Goal: Task Accomplishment & Management: Manage account settings

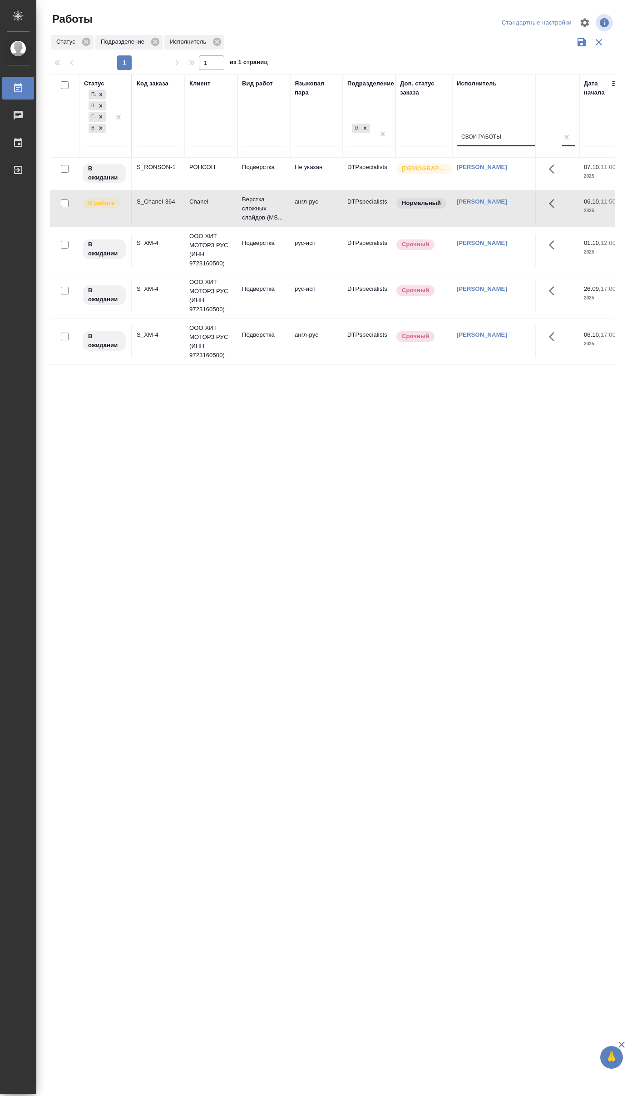
scroll to position [0, 349]
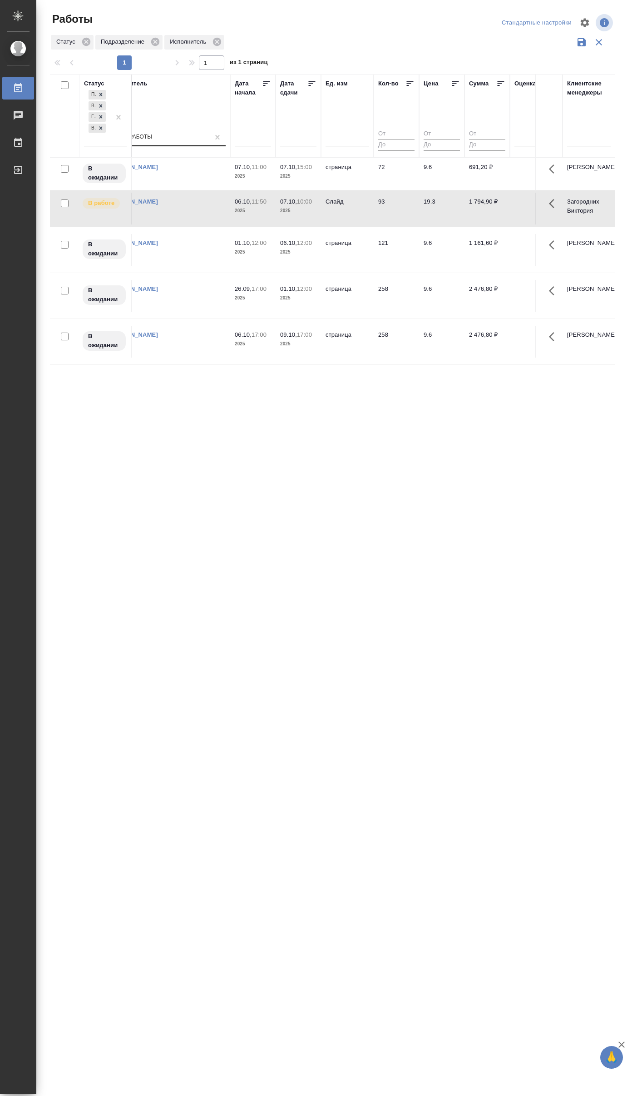
click at [176, 141] on div "Свои работы" at bounding box center [159, 137] width 102 height 13
click at [157, 183] on div "Неназначенные работы" at bounding box center [176, 182] width 136 height 16
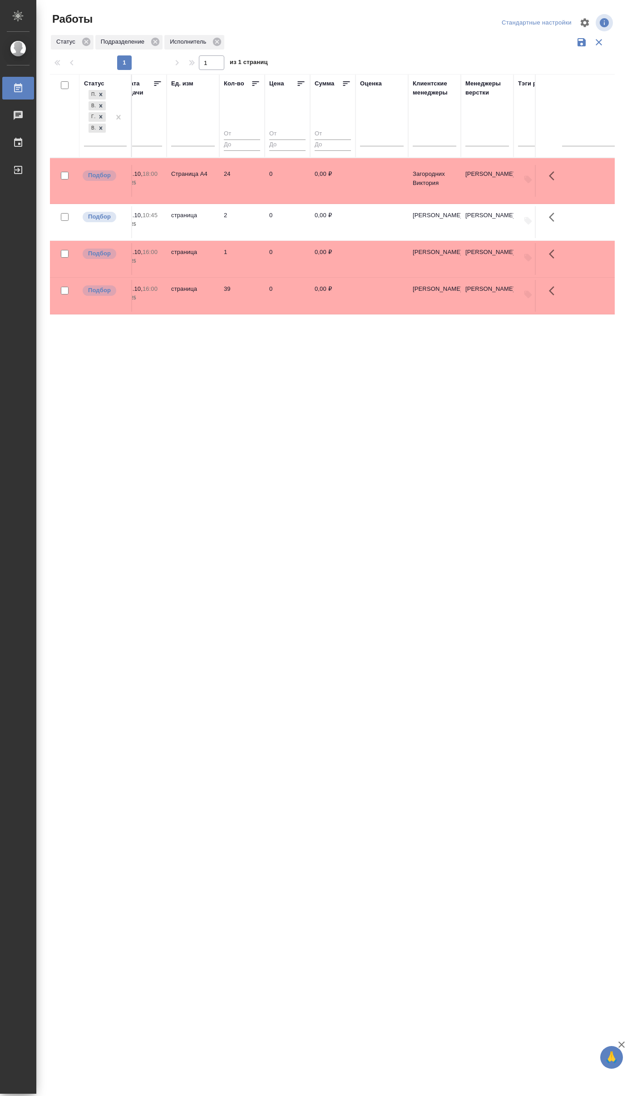
scroll to position [0, 506]
click at [378, 184] on td at bounding box center [379, 181] width 53 height 32
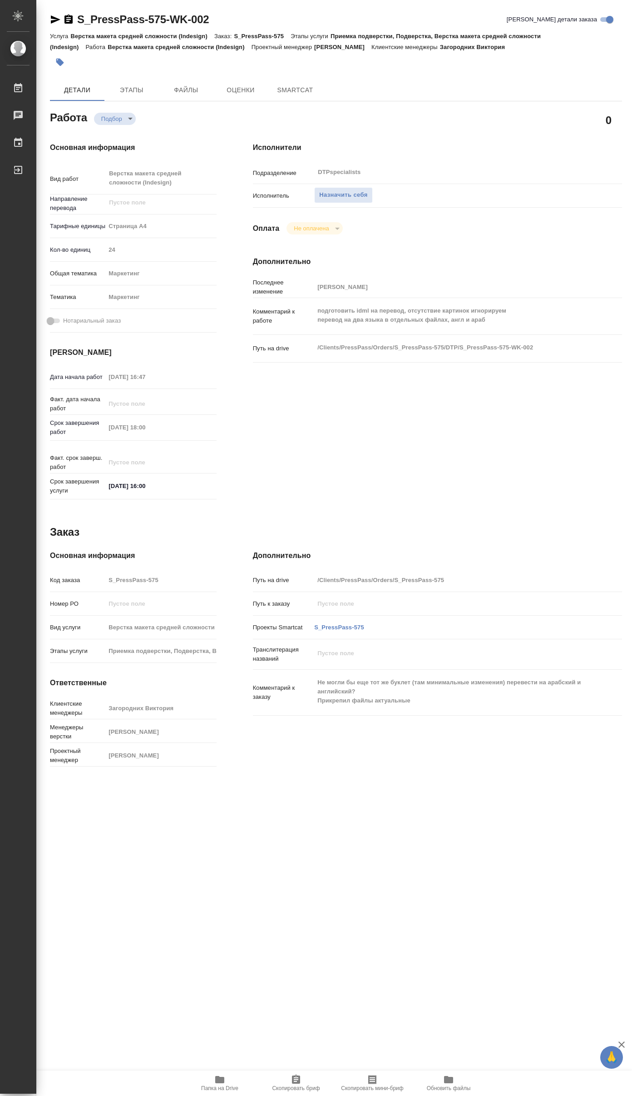
type textarea "x"
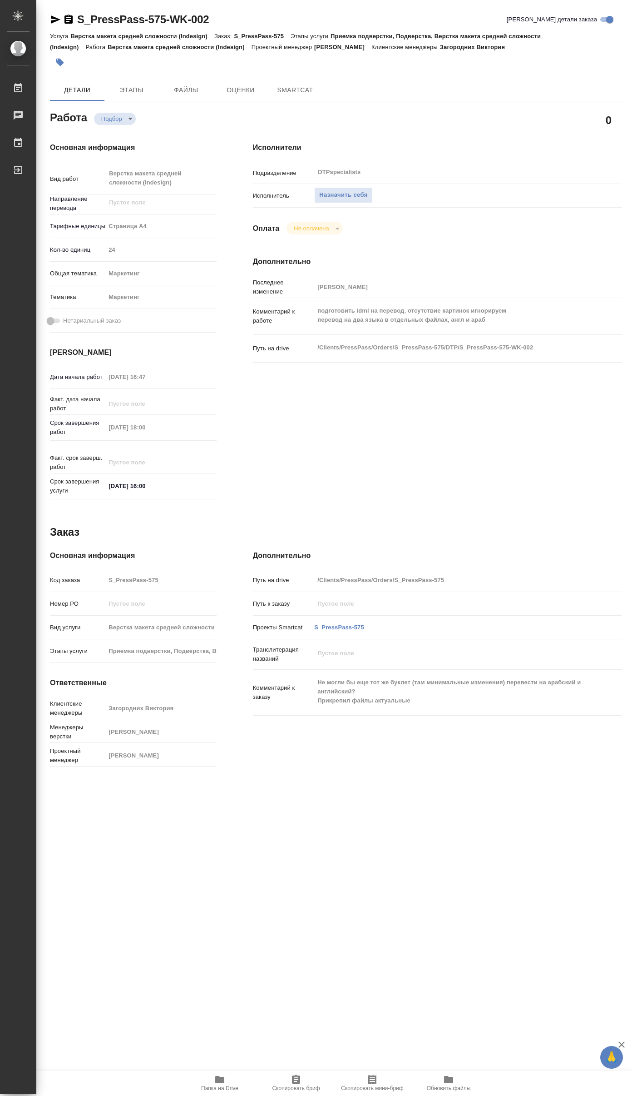
type textarea "x"
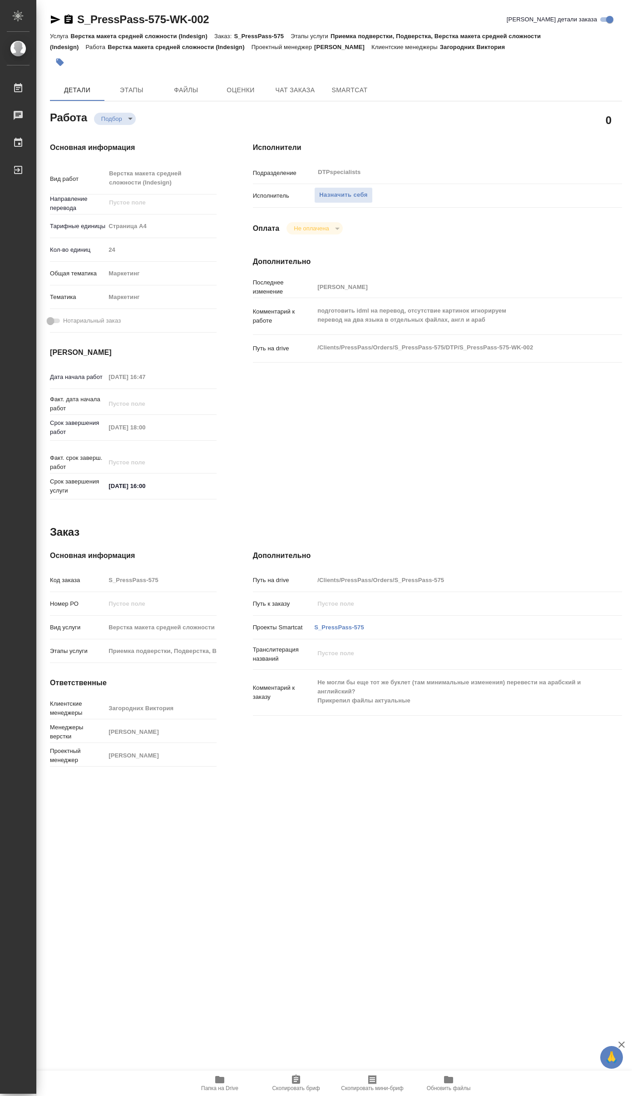
type textarea "x"
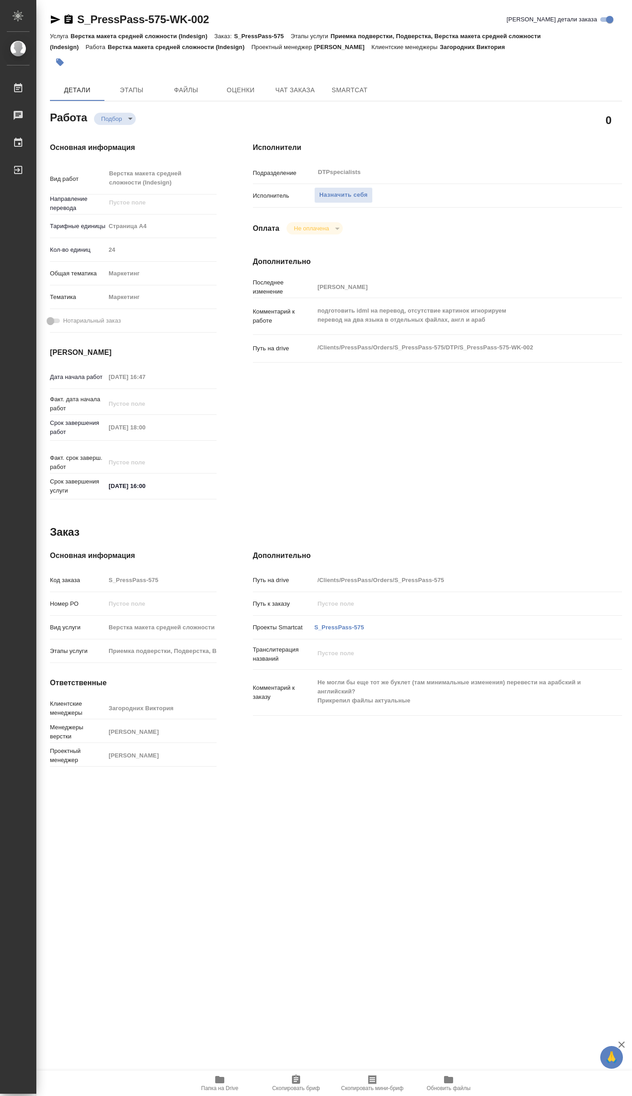
type textarea "x"
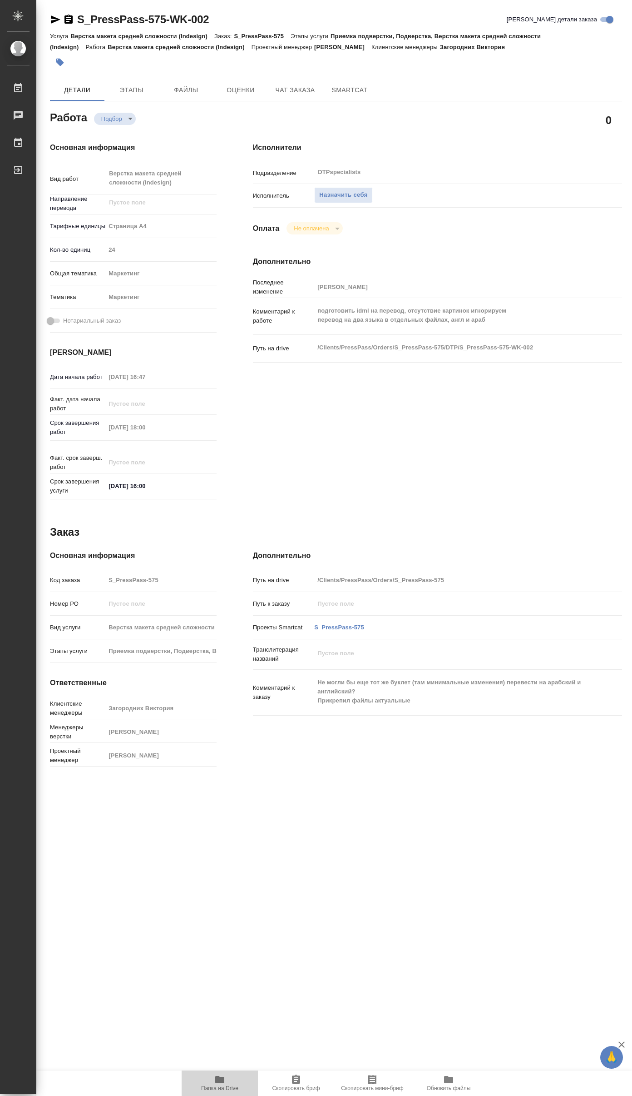
click at [214, 1077] on icon "button" at bounding box center [219, 1079] width 11 height 11
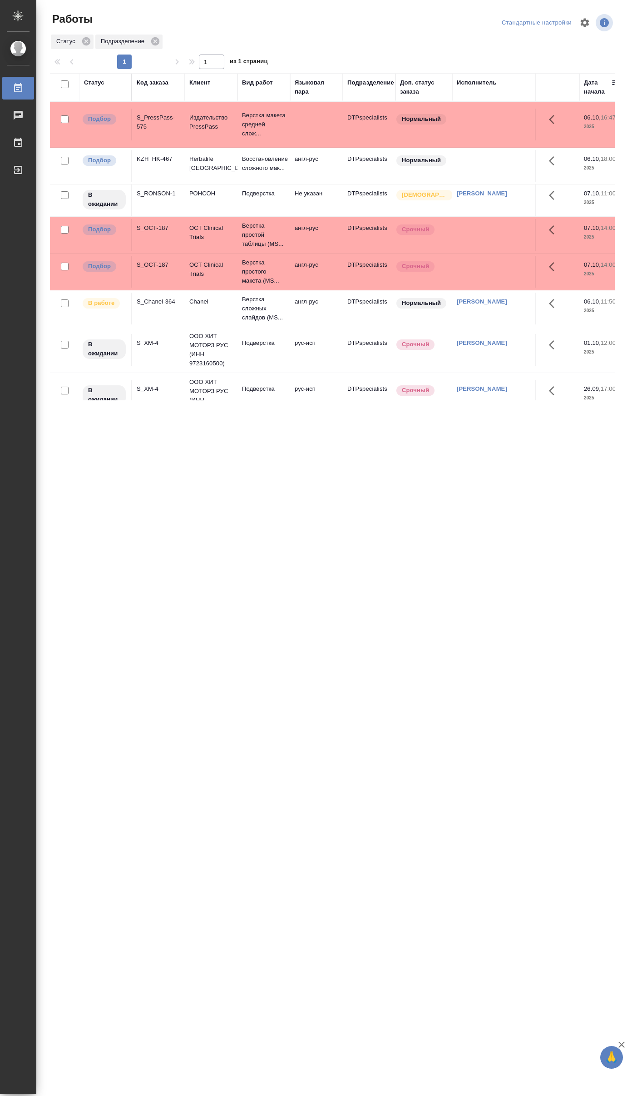
click at [310, 122] on td at bounding box center [316, 125] width 53 height 32
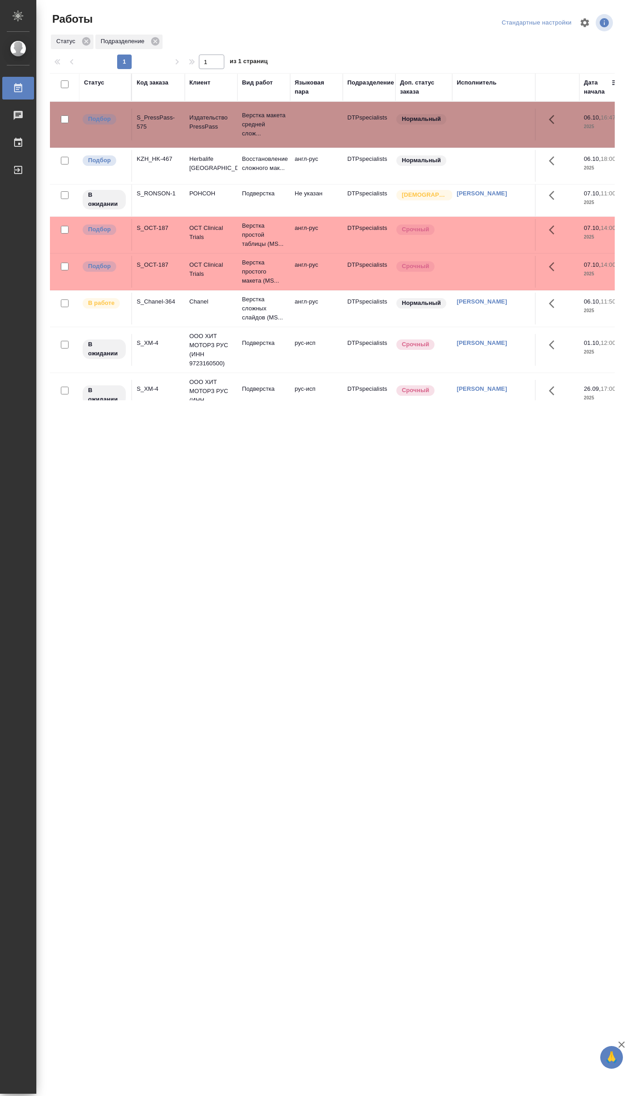
click at [310, 122] on td at bounding box center [316, 125] width 53 height 32
click at [309, 125] on td at bounding box center [316, 125] width 53 height 32
click at [516, 630] on div ".cls-1 fill:#fff; AWATERA Yakovlev Sergey Работы 0 Чаты График Выйти Работы Ста…" at bounding box center [316, 548] width 632 height 1096
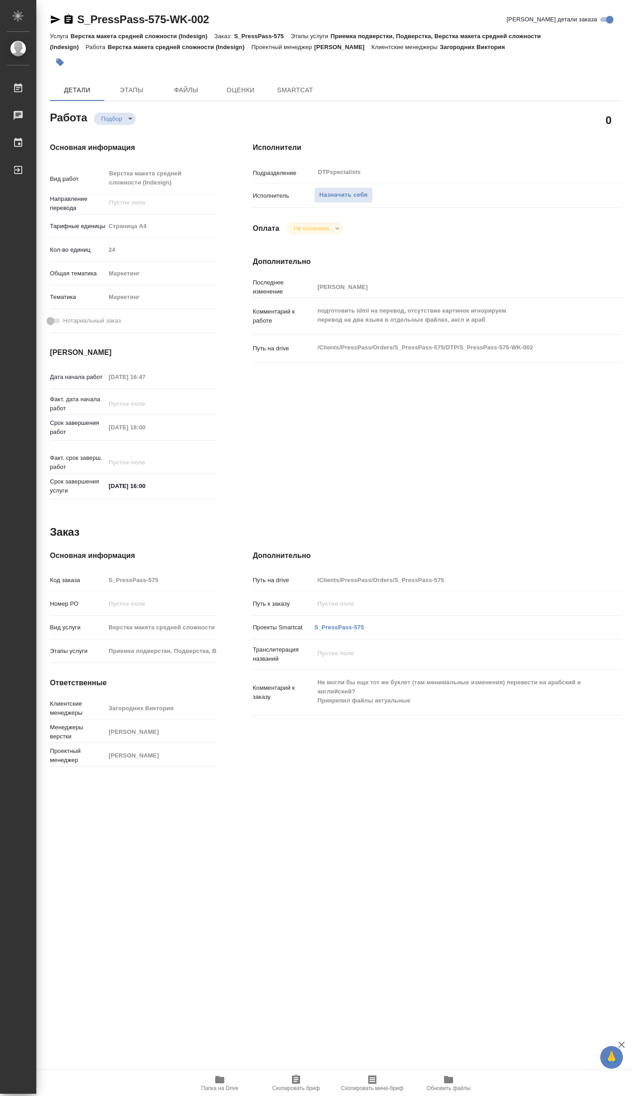
type textarea "x"
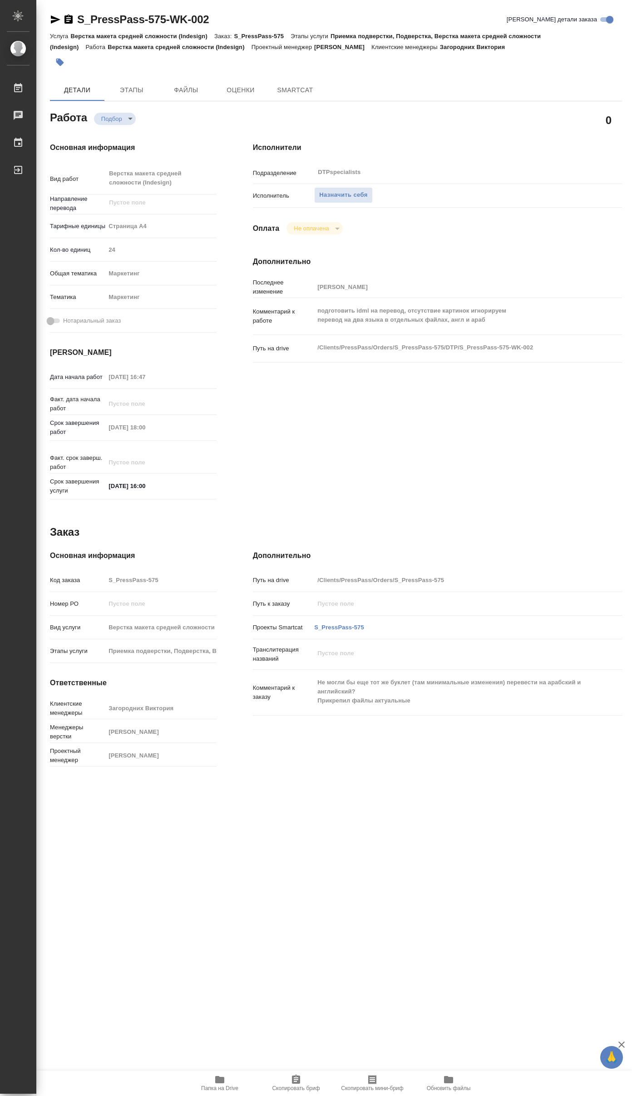
type textarea "x"
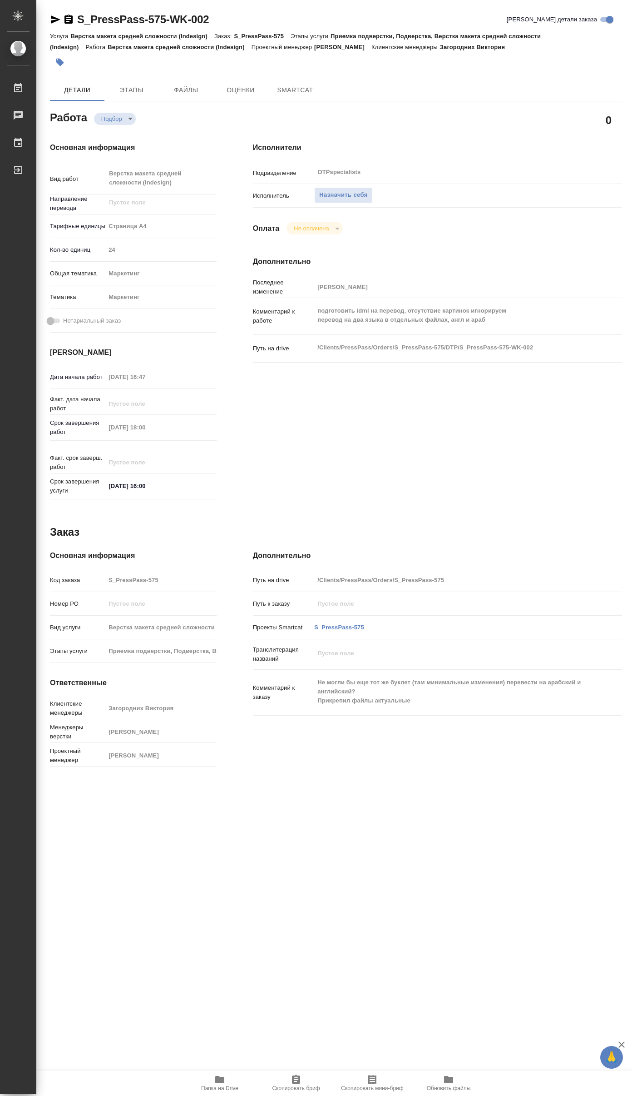
type textarea "x"
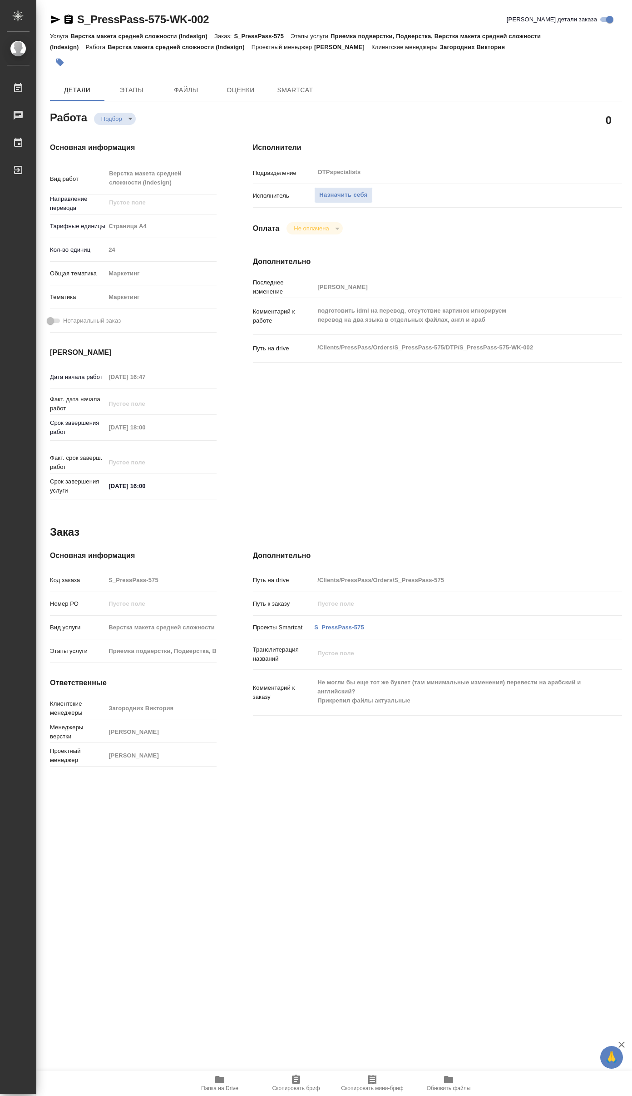
type textarea "x"
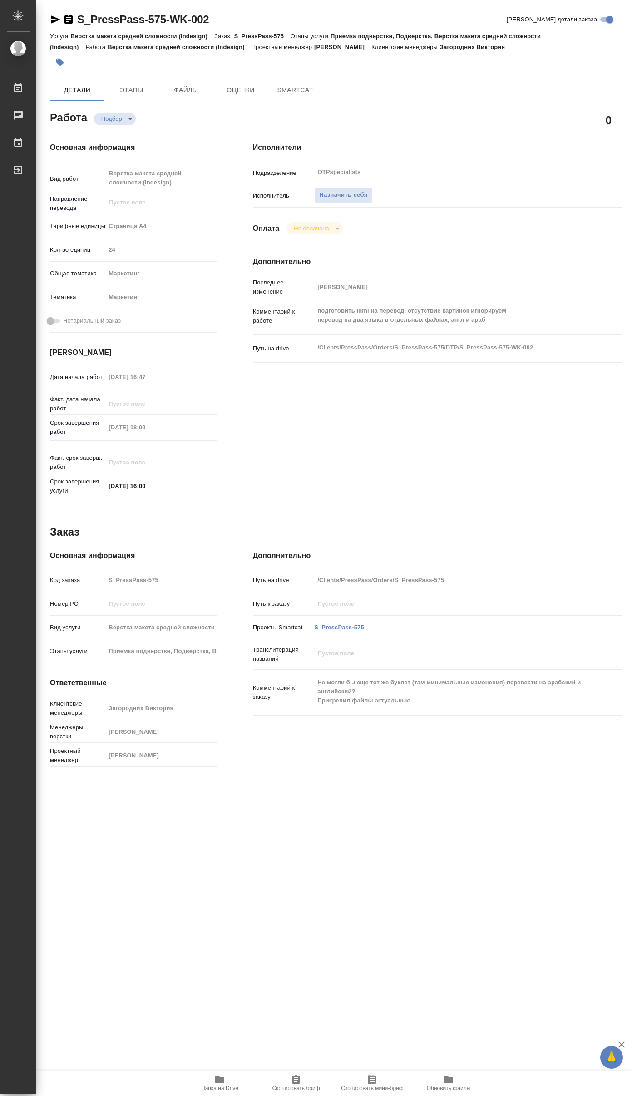
type textarea "x"
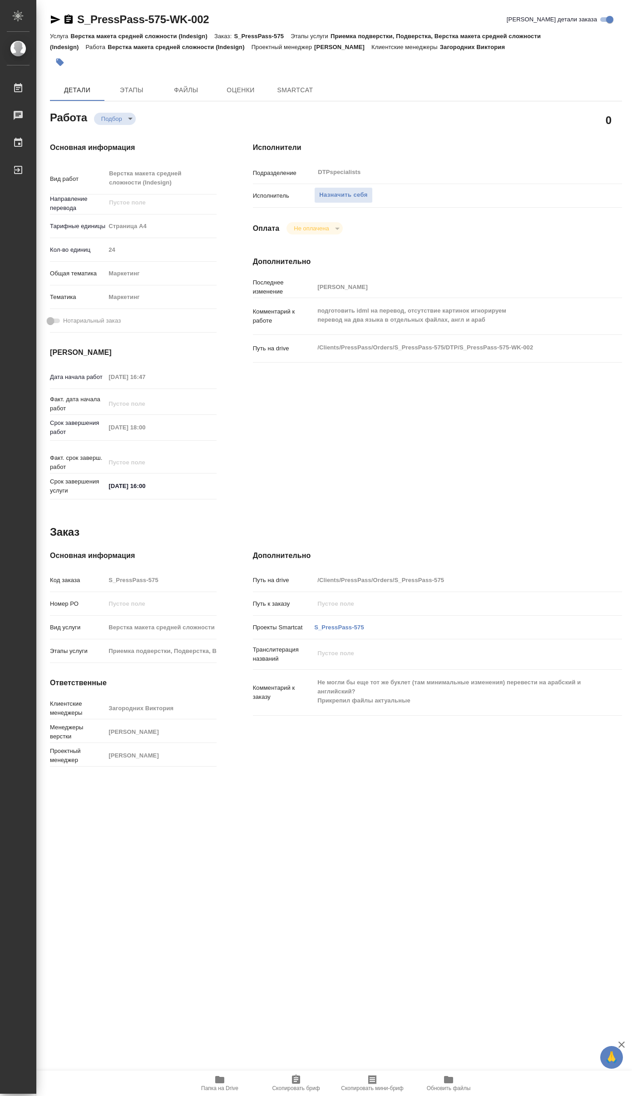
type textarea "x"
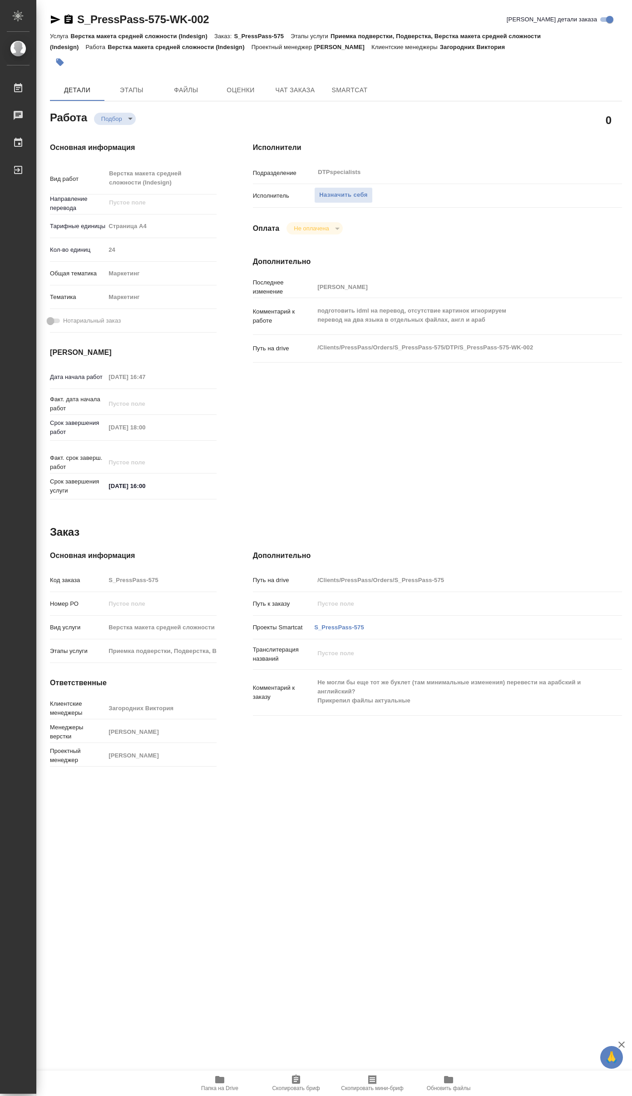
type textarea "x"
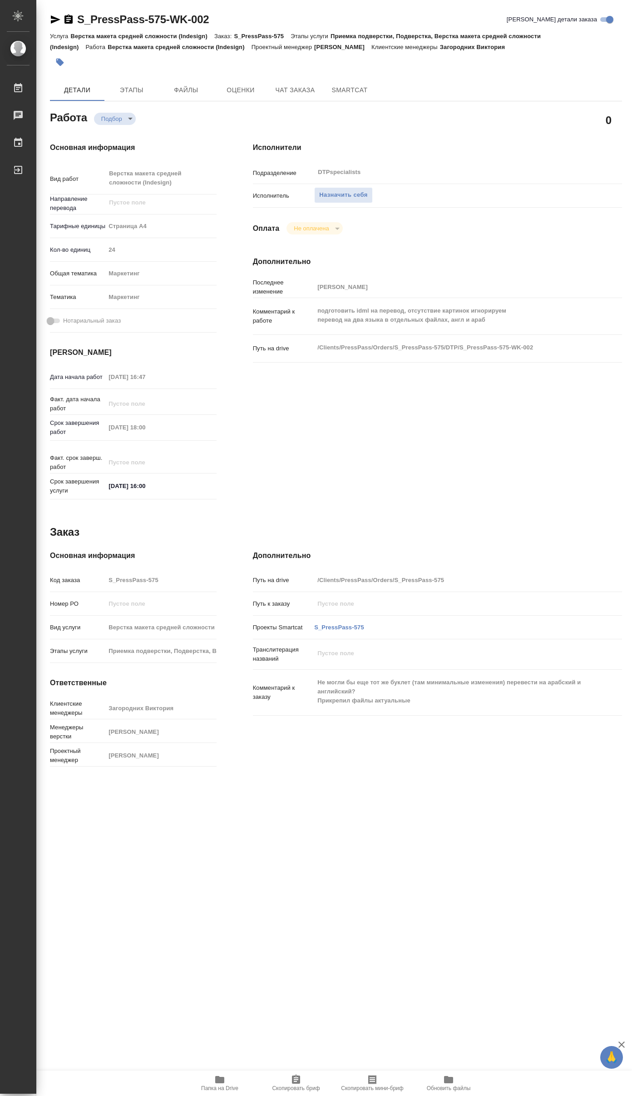
type textarea "x"
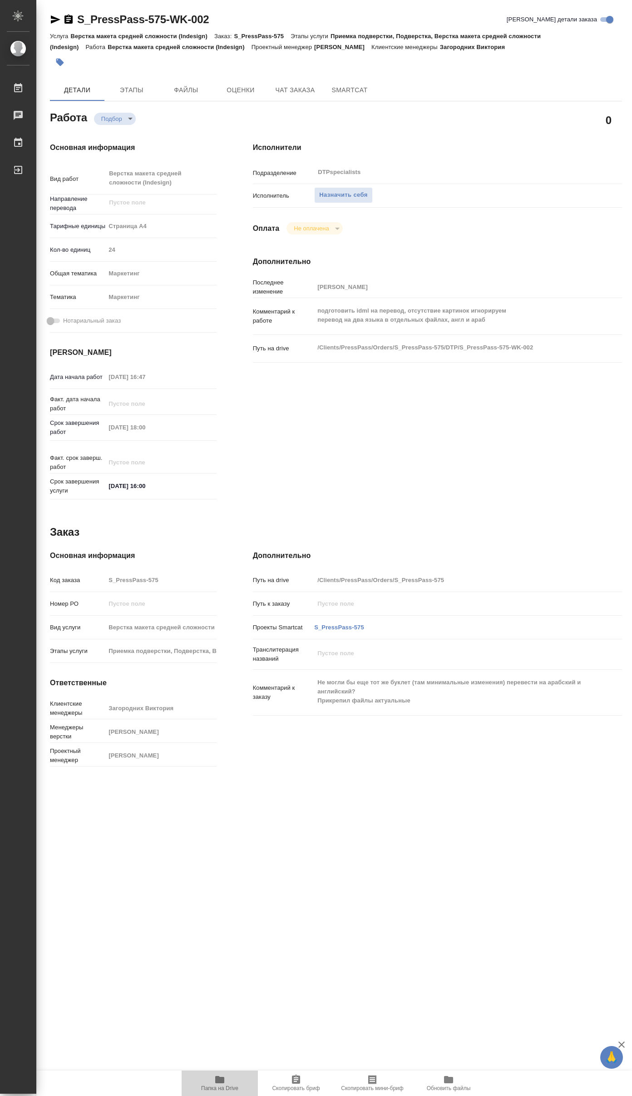
click at [230, 1078] on span "Папка на Drive" at bounding box center [219, 1082] width 65 height 17
type textarea "x"
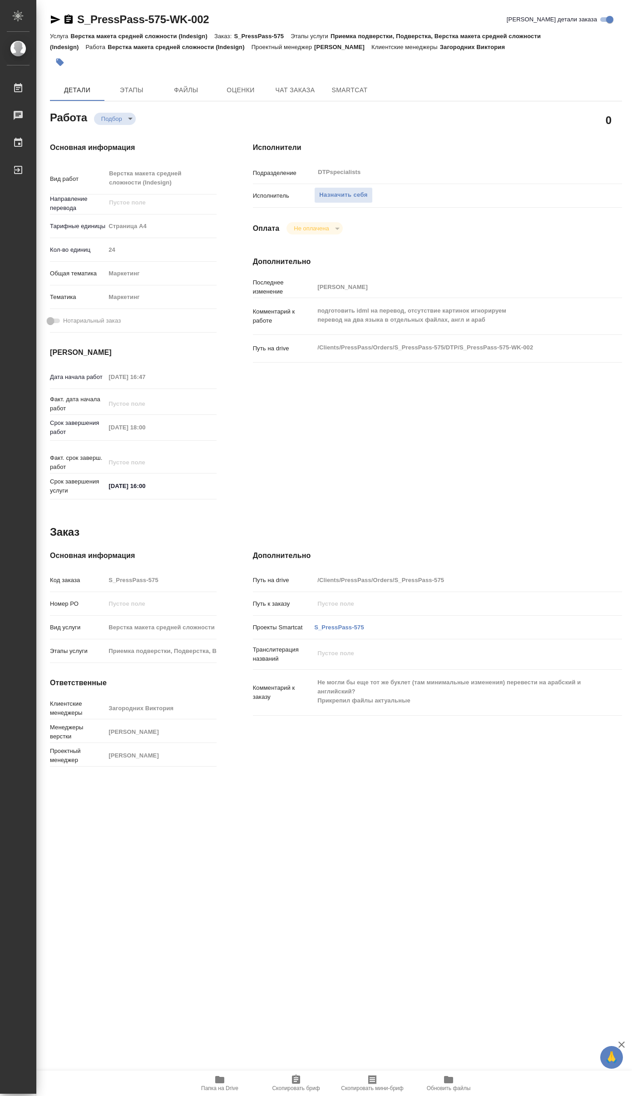
type textarea "x"
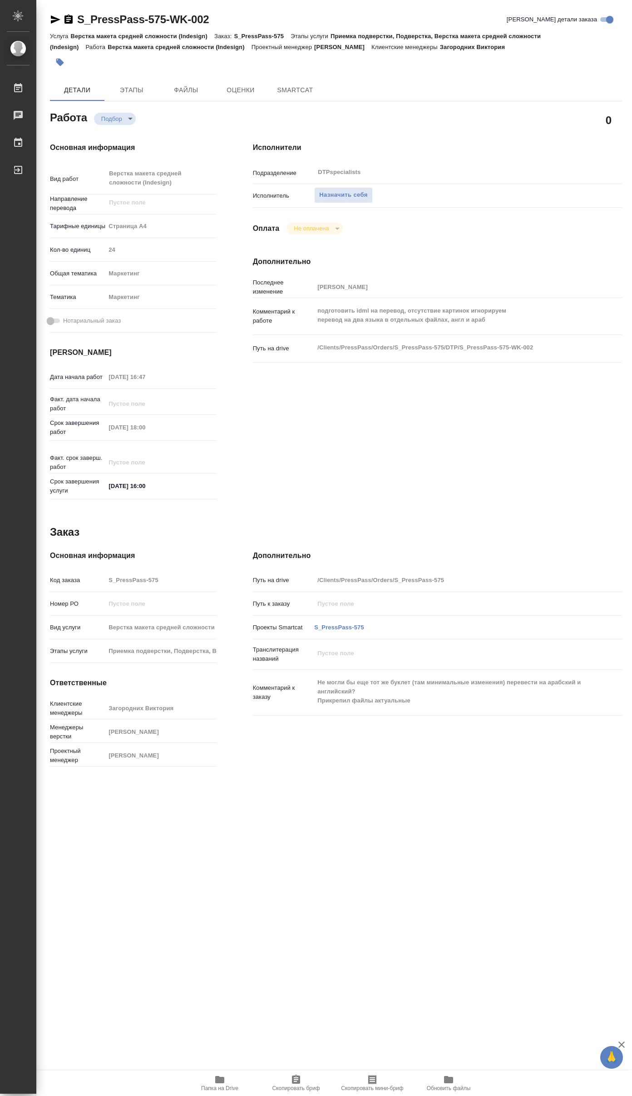
type textarea "x"
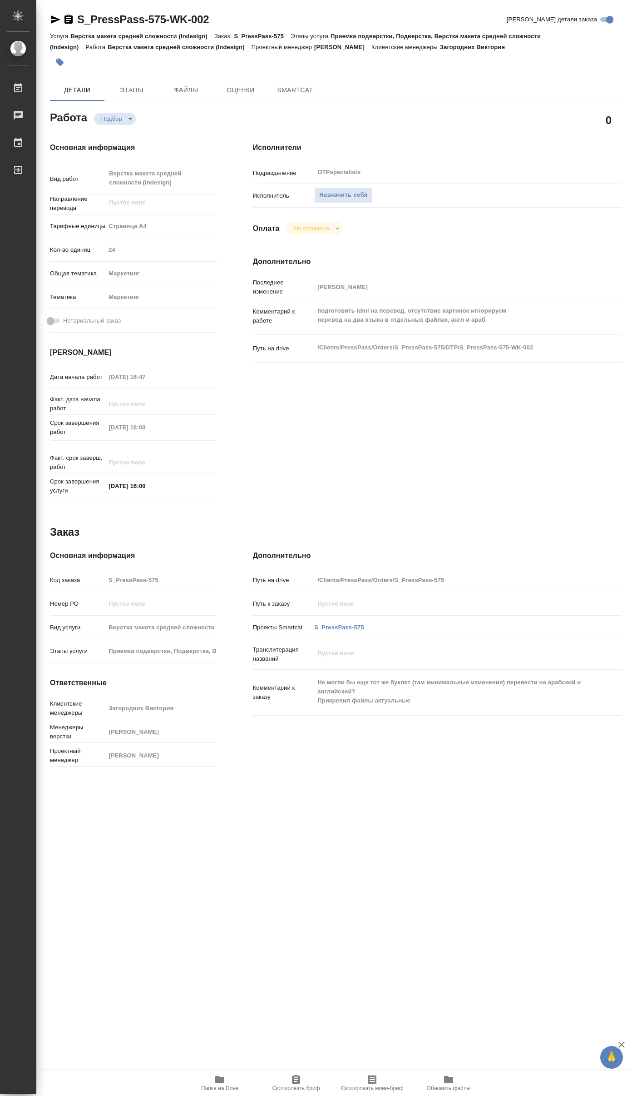
type textarea "x"
click at [53, 21] on icon "button" at bounding box center [56, 19] width 10 height 8
type textarea "x"
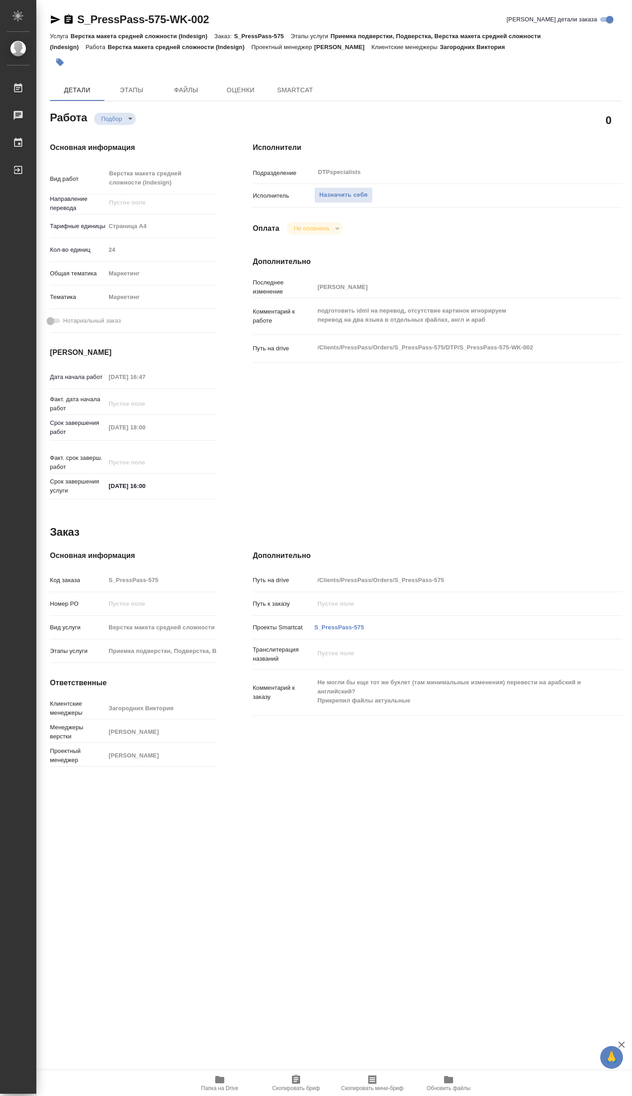
type textarea "x"
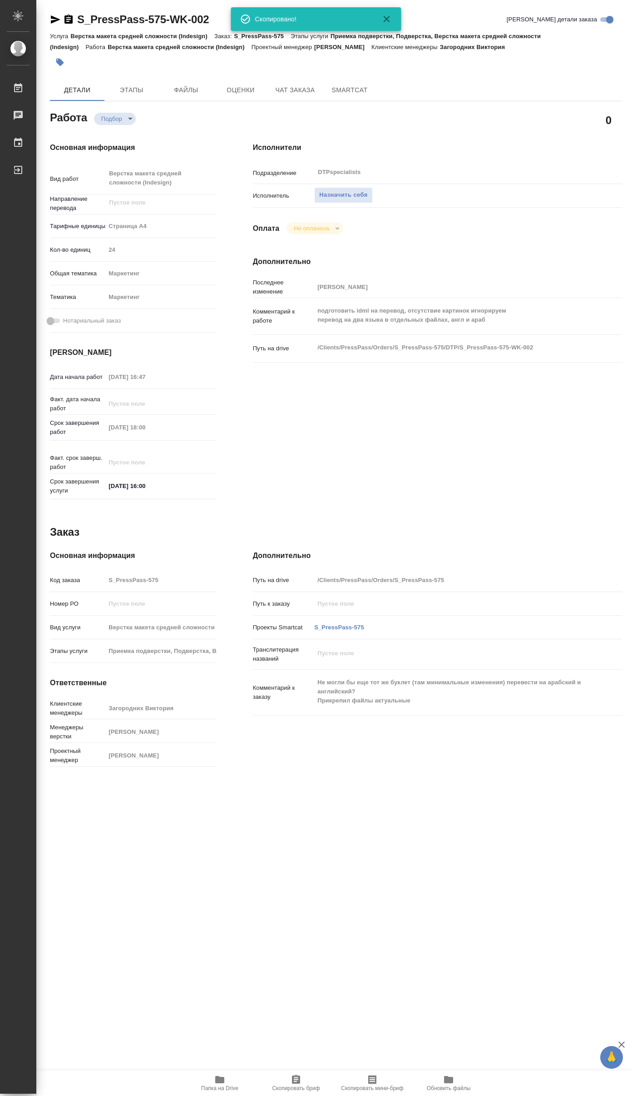
type textarea "x"
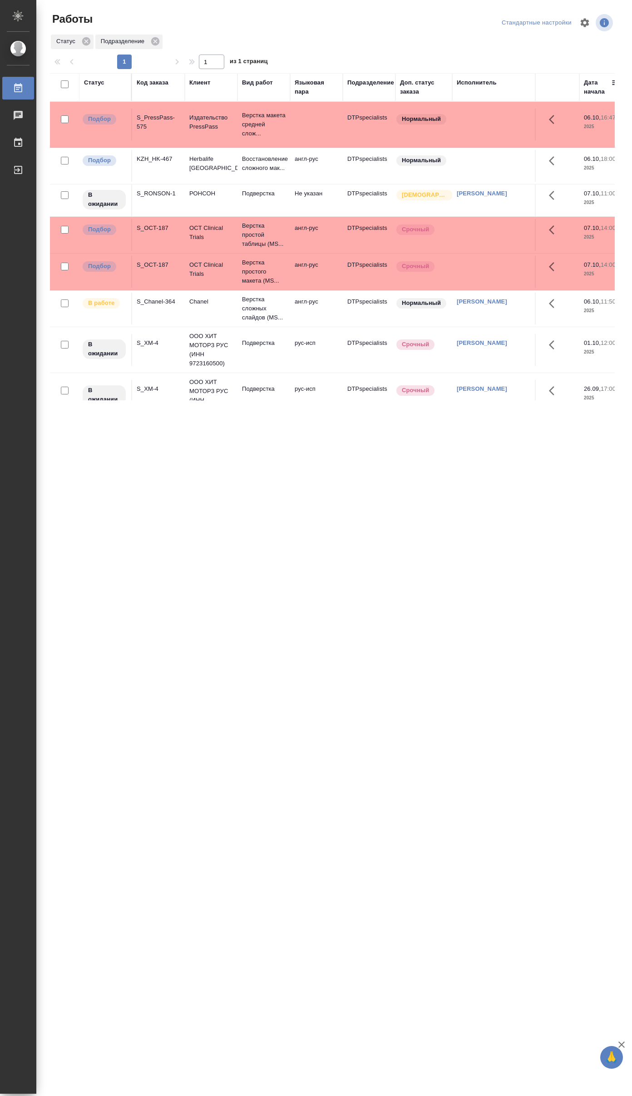
click at [157, 130] on div "S_PressPass-575" at bounding box center [159, 122] width 44 height 18
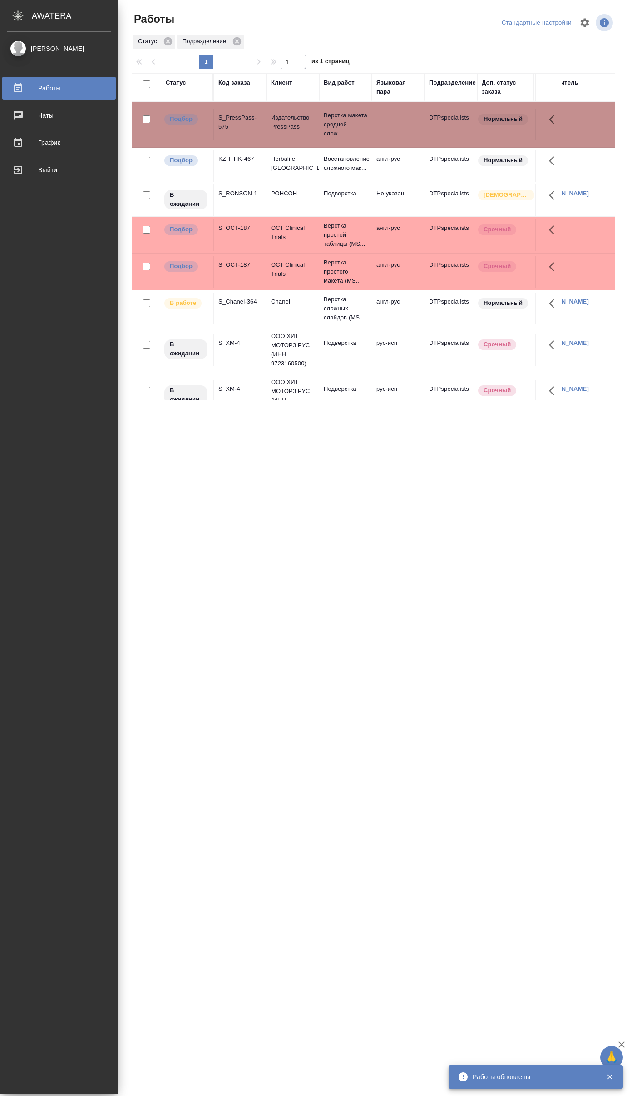
click at [60, 89] on div "Работы" at bounding box center [59, 88] width 104 height 14
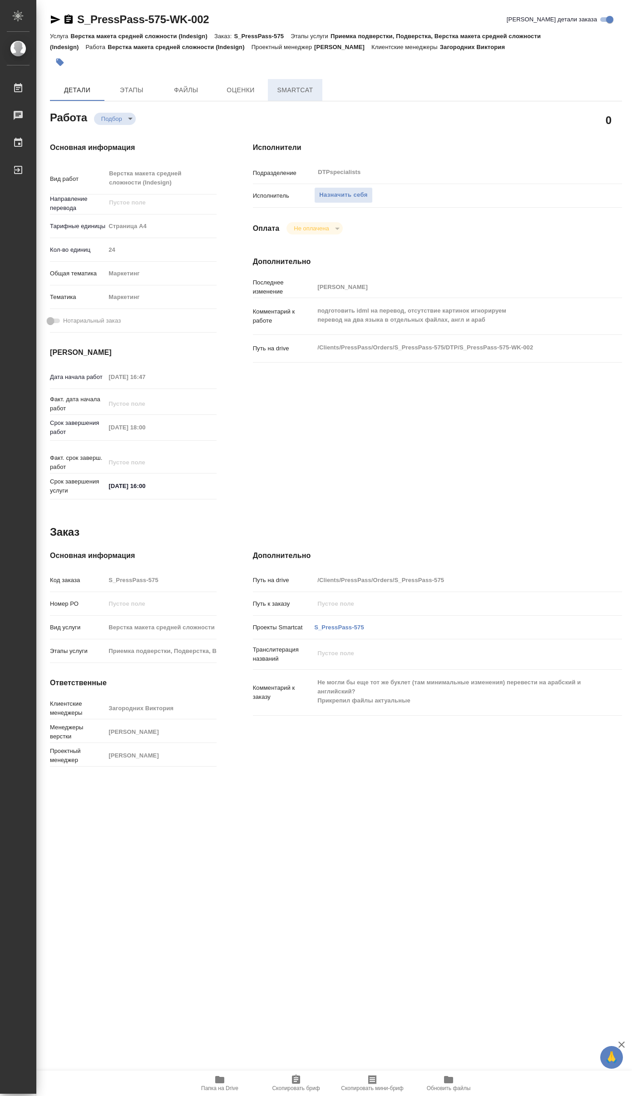
type textarea "x"
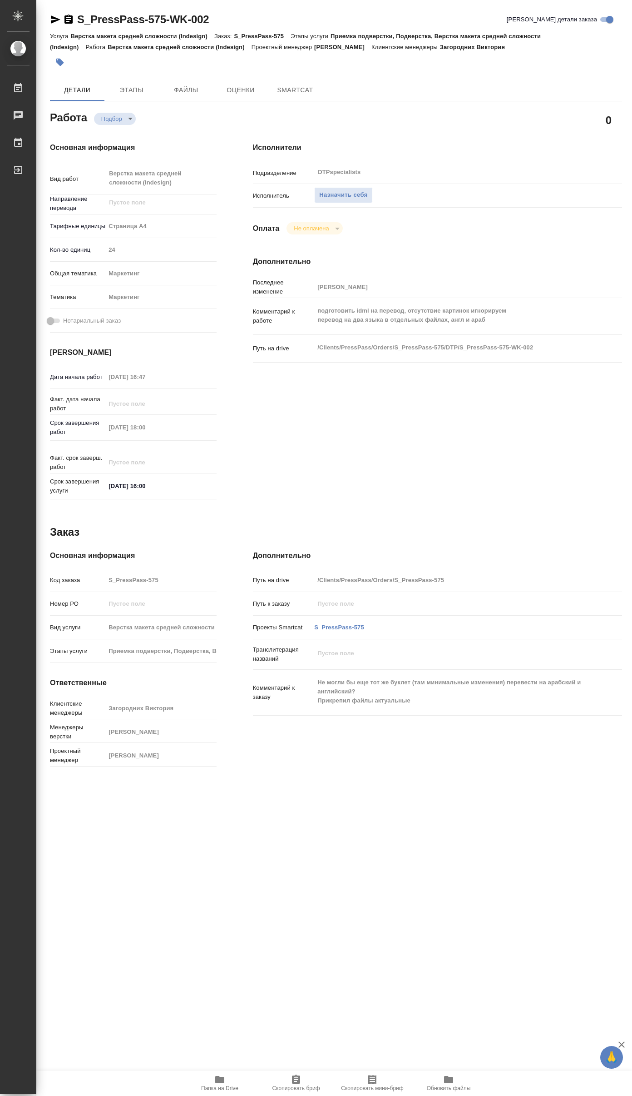
type textarea "x"
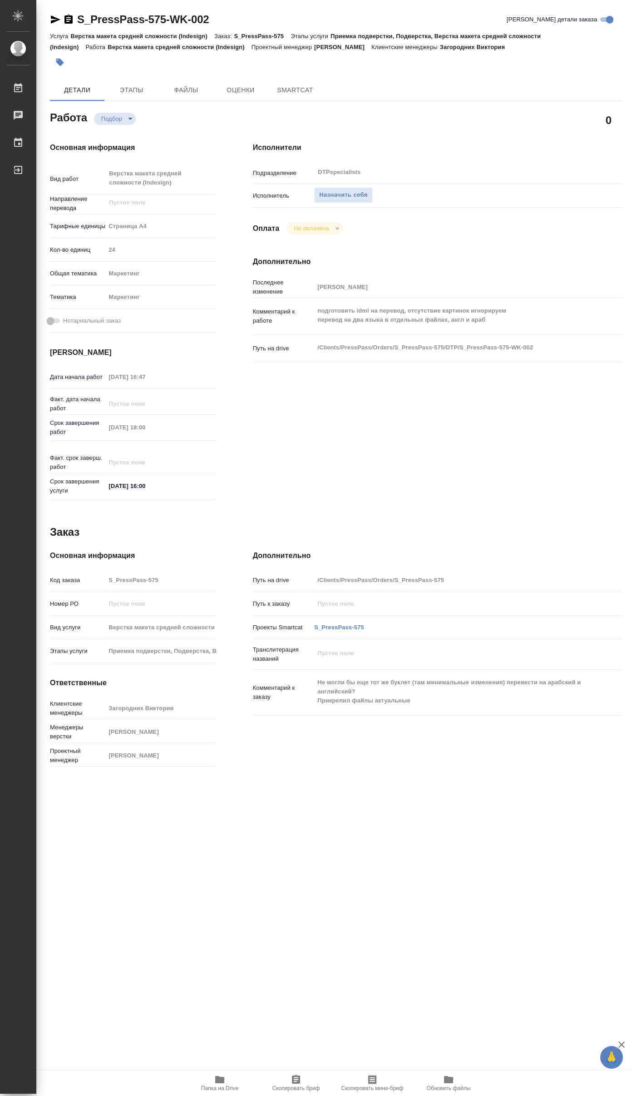
type textarea "x"
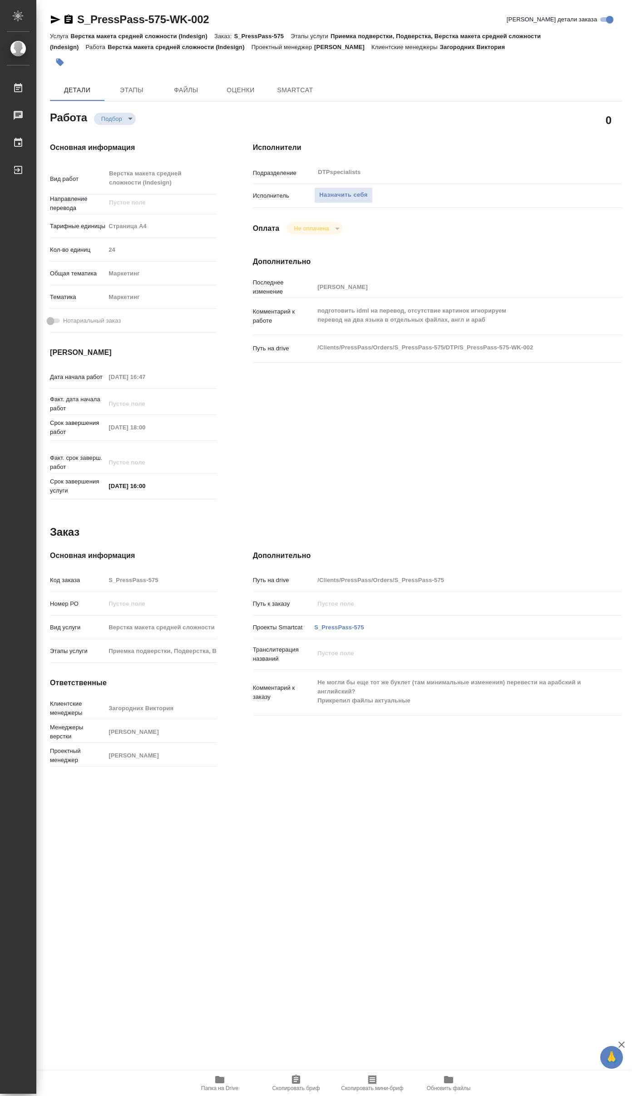
type textarea "x"
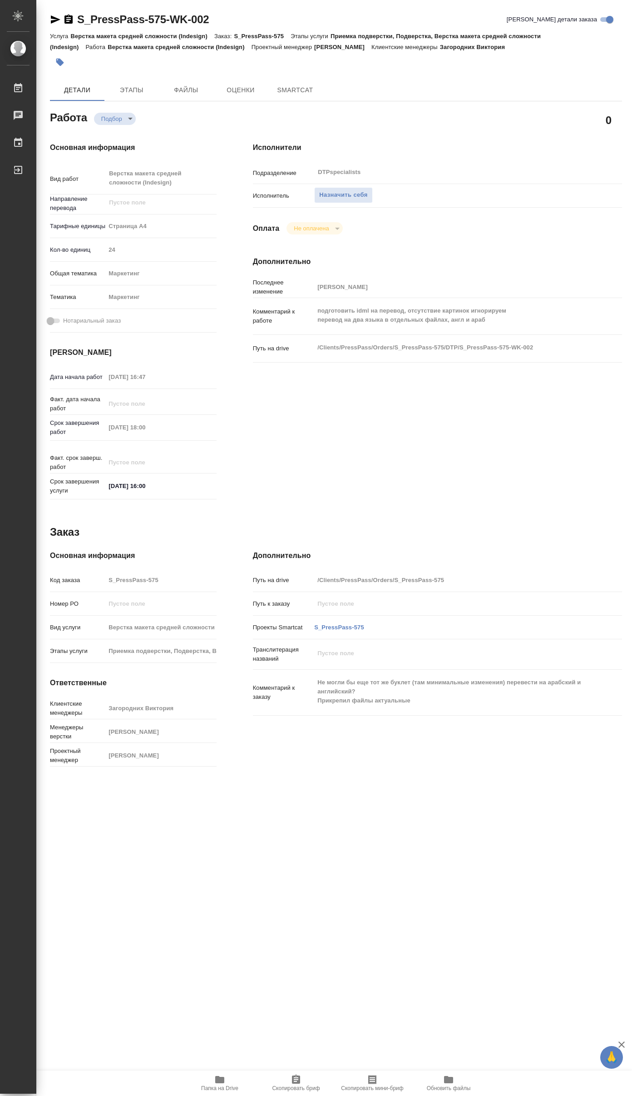
type textarea "x"
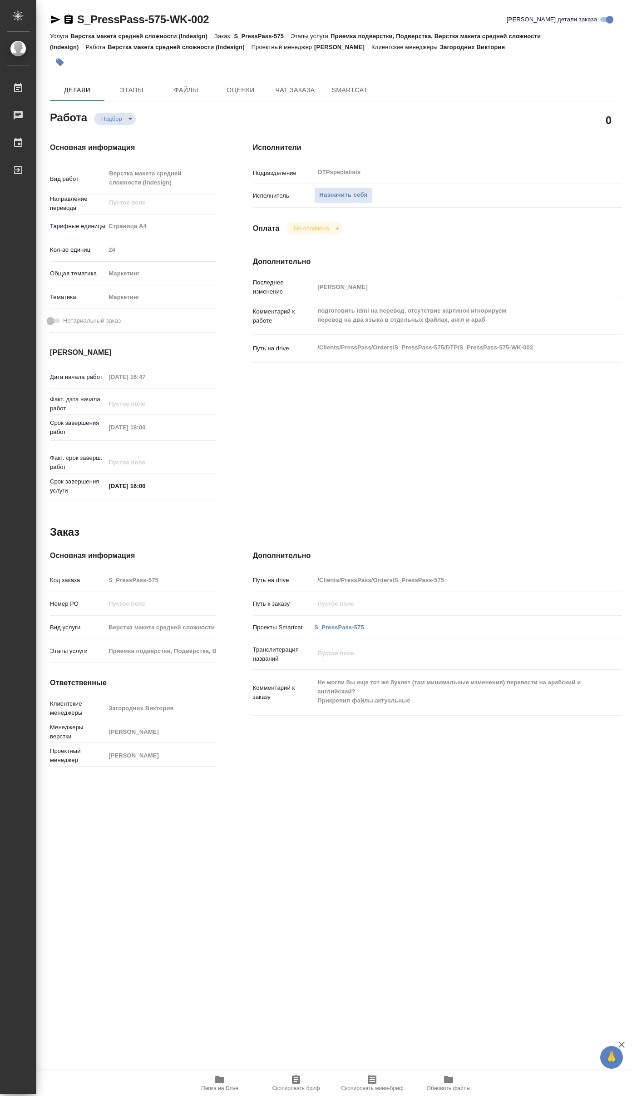
click at [223, 1084] on icon "button" at bounding box center [219, 1079] width 11 height 11
type textarea "x"
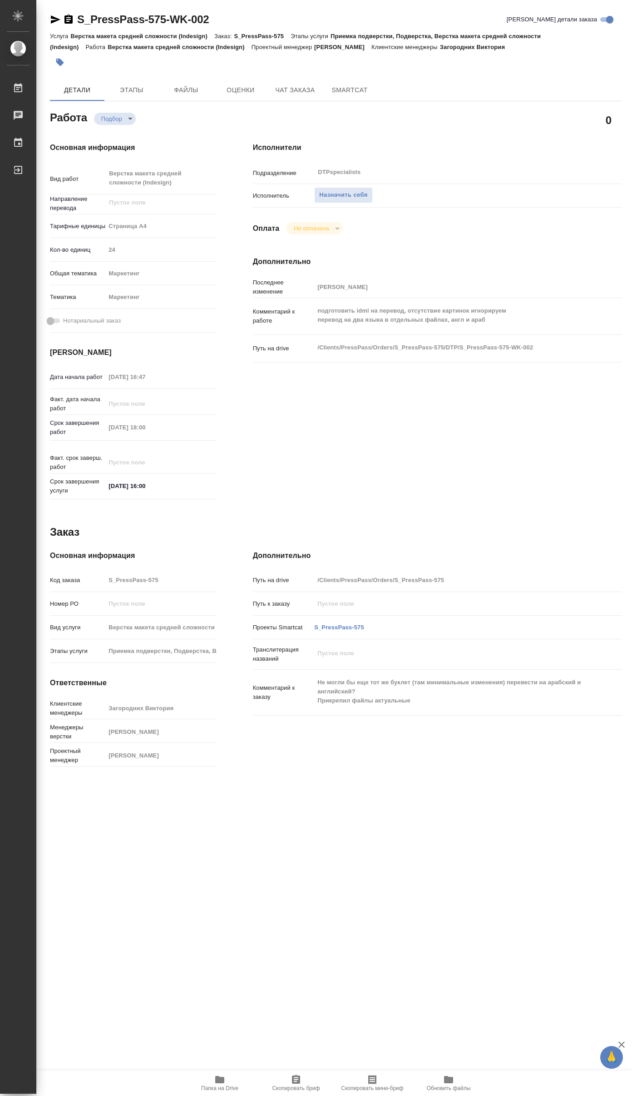
type textarea "x"
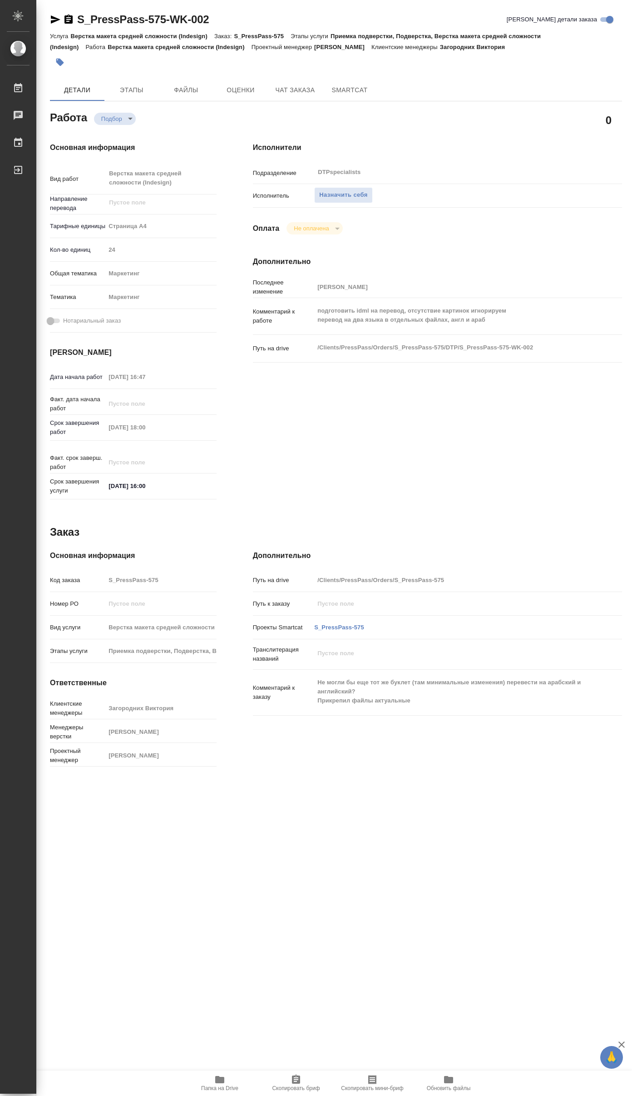
type textarea "x"
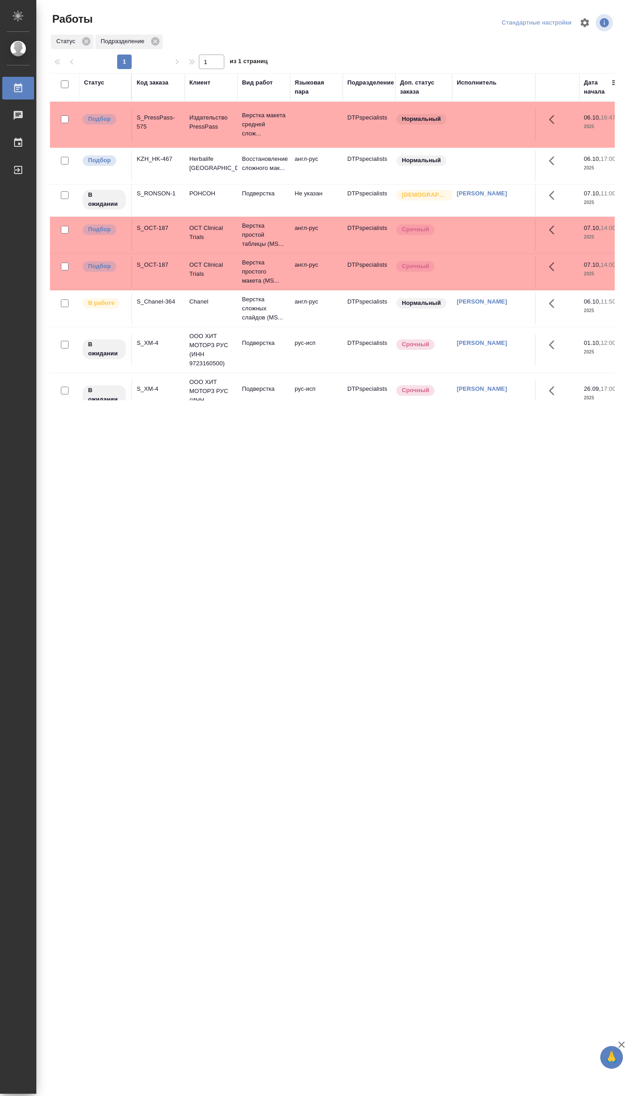
click at [149, 82] on div "Код заказа" at bounding box center [153, 82] width 32 height 9
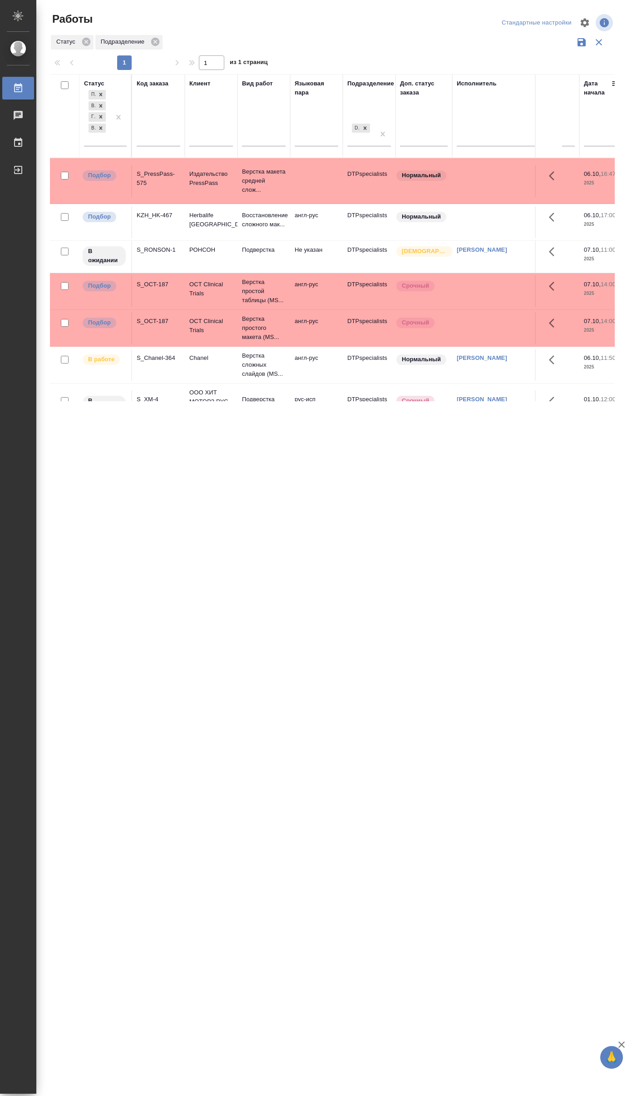
click at [162, 138] on input "text" at bounding box center [159, 140] width 44 height 11
type input "З"
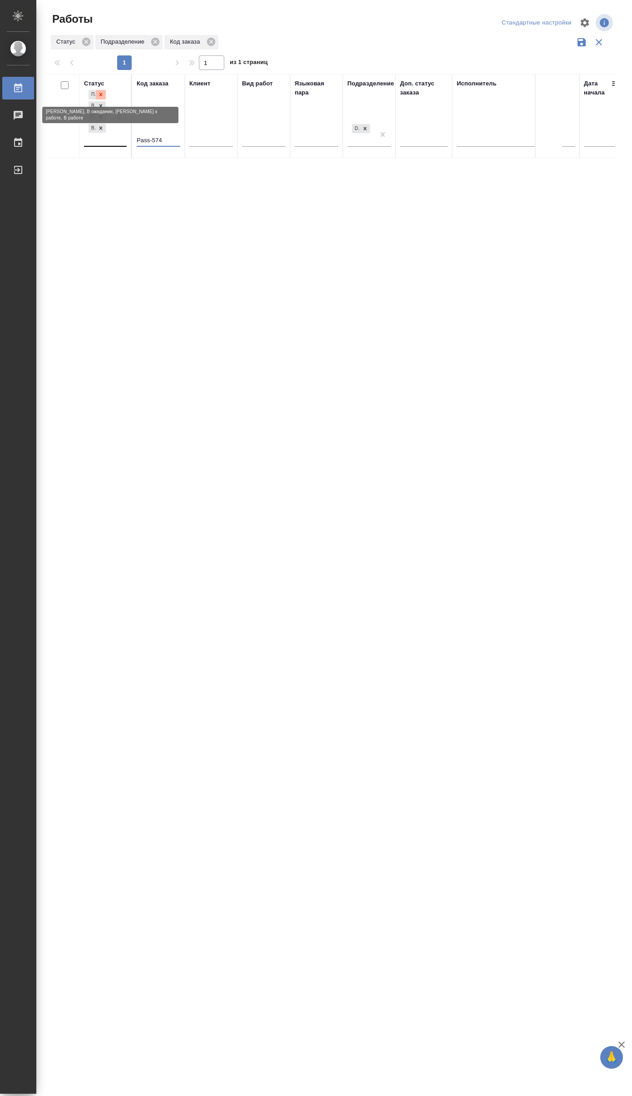
click at [102, 92] on icon at bounding box center [101, 94] width 6 height 6
click at [100, 101] on div at bounding box center [101, 106] width 10 height 10
click at [101, 104] on icon at bounding box center [101, 106] width 6 height 6
click at [102, 95] on icon at bounding box center [100, 95] width 3 height 3
click at [303, 552] on div ".cls-1 fill:#fff; AWATERA Yakovlev Sergey Работы 0 Чаты График Выйти Работы Ста…" at bounding box center [316, 548] width 632 height 1096
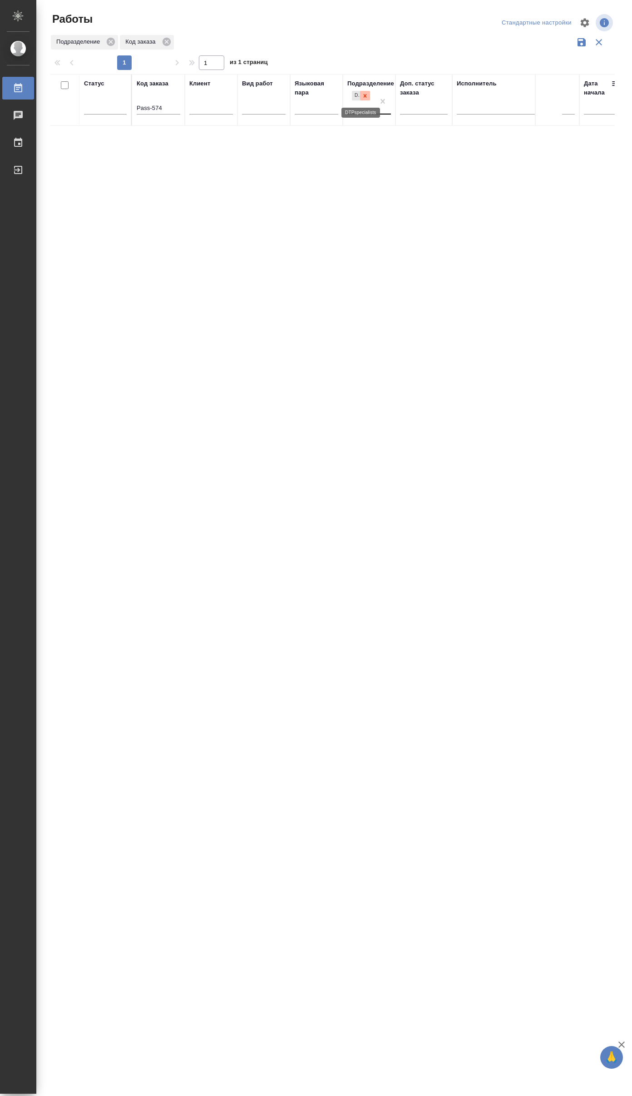
click at [364, 93] on icon at bounding box center [365, 96] width 6 height 6
click at [263, 563] on div ".cls-1 fill:#fff; AWATERA Yakovlev Sergey Работы 0 Чаты График Выйти Работы Ста…" at bounding box center [316, 548] width 632 height 1096
click at [137, 105] on input "Pass-574" at bounding box center [159, 108] width 44 height 11
click at [311, 556] on div ".cls-1 fill:#fff; AWATERA Yakovlev Sergey Работы 0 Чаты График Выйти Работы Ста…" at bounding box center [316, 548] width 632 height 1096
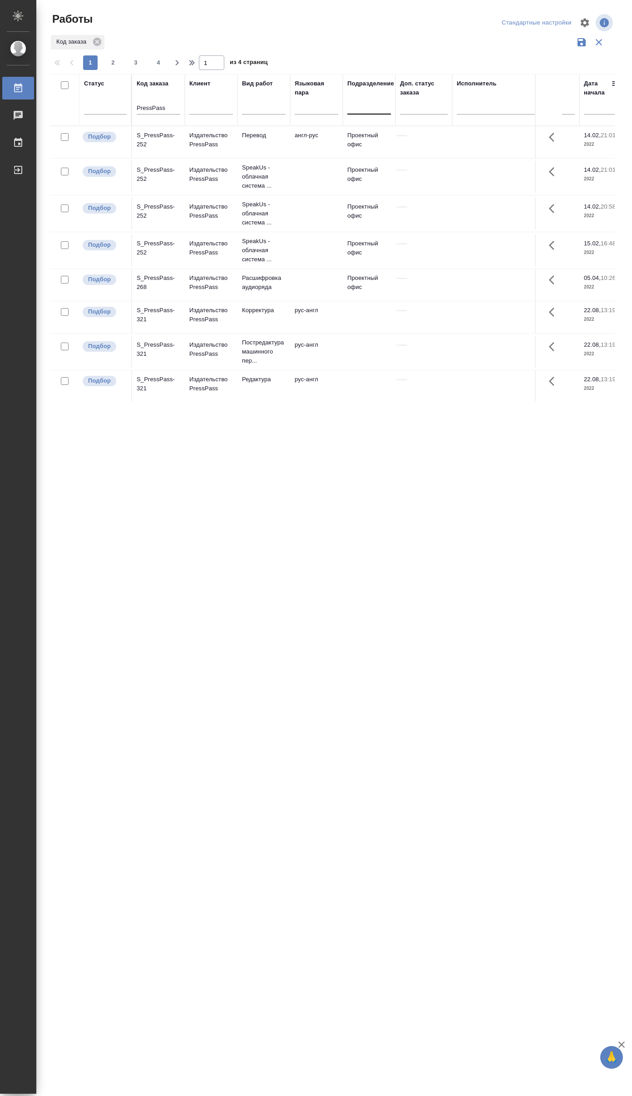
click at [167, 109] on input "PressPass" at bounding box center [159, 108] width 44 height 11
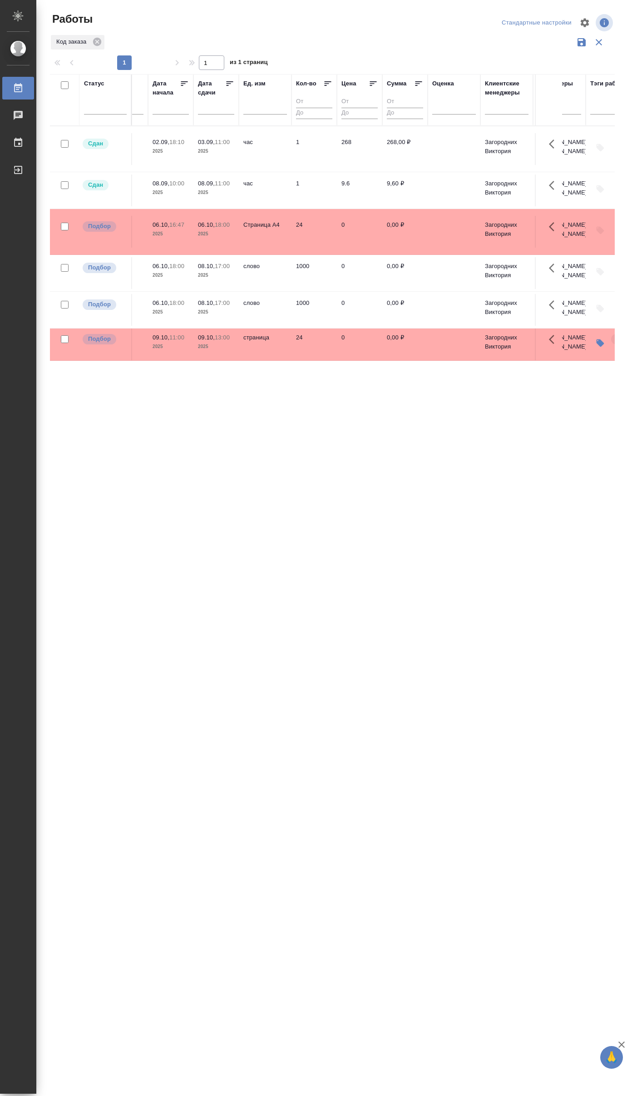
scroll to position [0, 476]
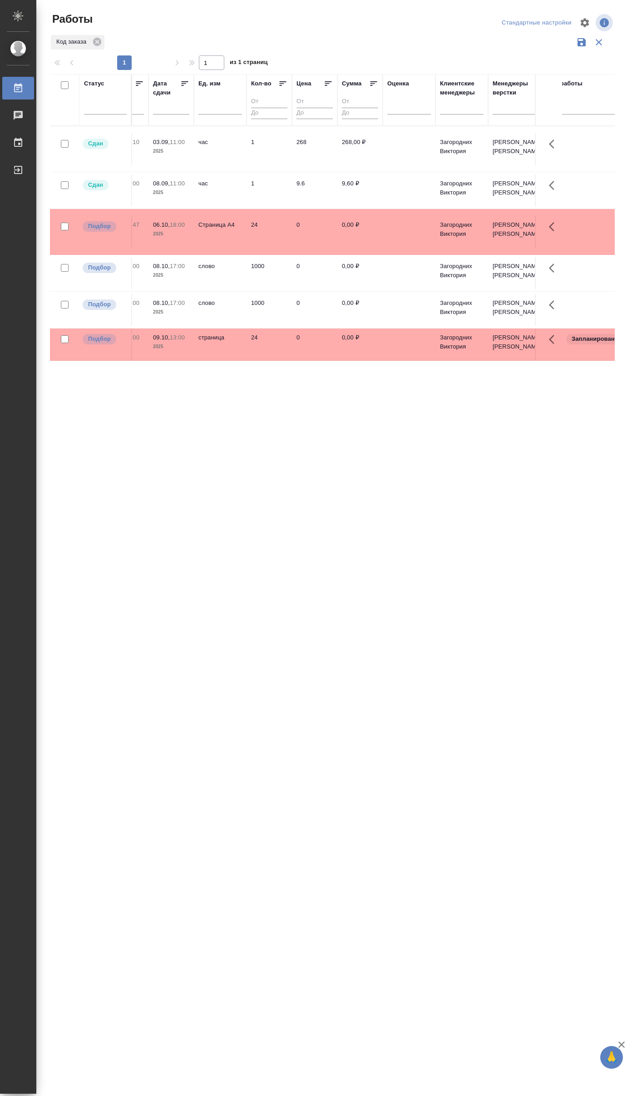
type input "PressPass-57"
click at [18, 86] on div "Работы" at bounding box center [6, 88] width 23 height 14
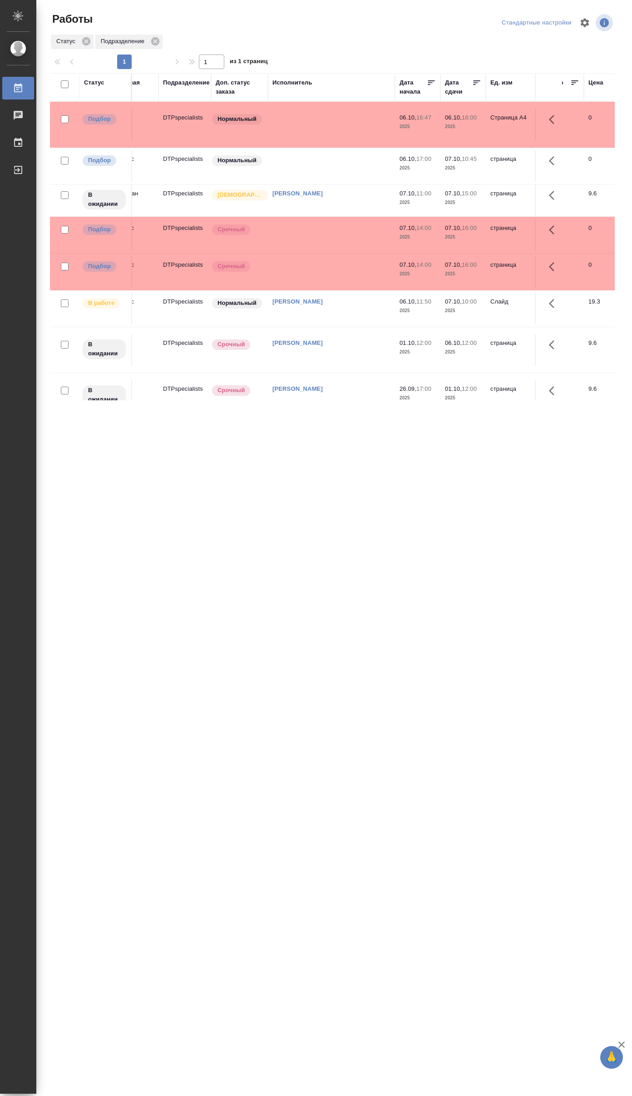
scroll to position [0, 239]
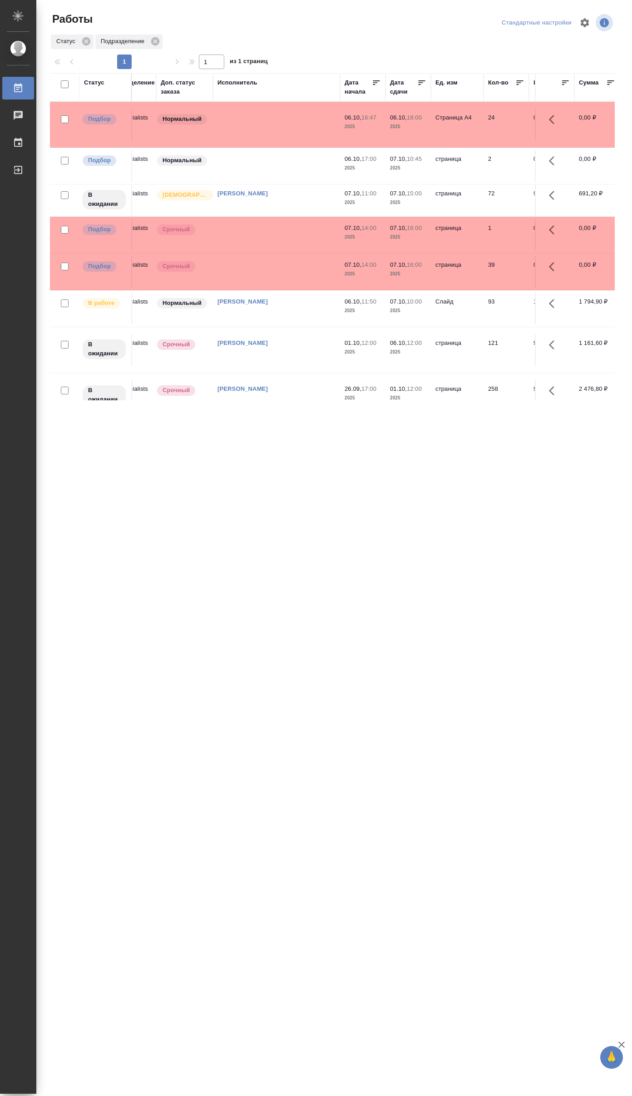
drag, startPoint x: 521, startPoint y: 561, endPoint x: 521, endPoint y: 556, distance: 5.9
click at [521, 561] on div ".cls-1 fill:#fff; AWATERA Yakovlev Sergey Работы 0 Чаты График Выйти Работы Ста…" at bounding box center [316, 548] width 632 height 1096
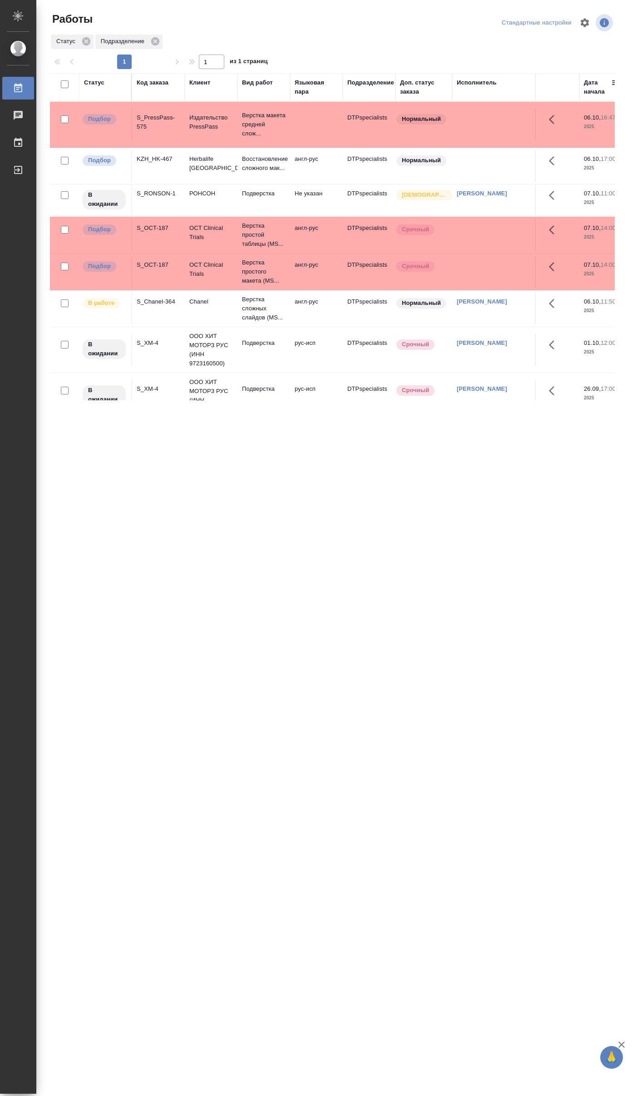
click at [531, 479] on div ".cls-1 fill:#fff; AWATERA Yakovlev Sergey Работы 0 Чаты График Выйти Работы Ста…" at bounding box center [316, 548] width 632 height 1096
click at [559, 542] on div ".cls-1 fill:#fff; AWATERA Yakovlev Sergey Работы 0 Чаты График Выйти Работы Ста…" at bounding box center [316, 548] width 632 height 1096
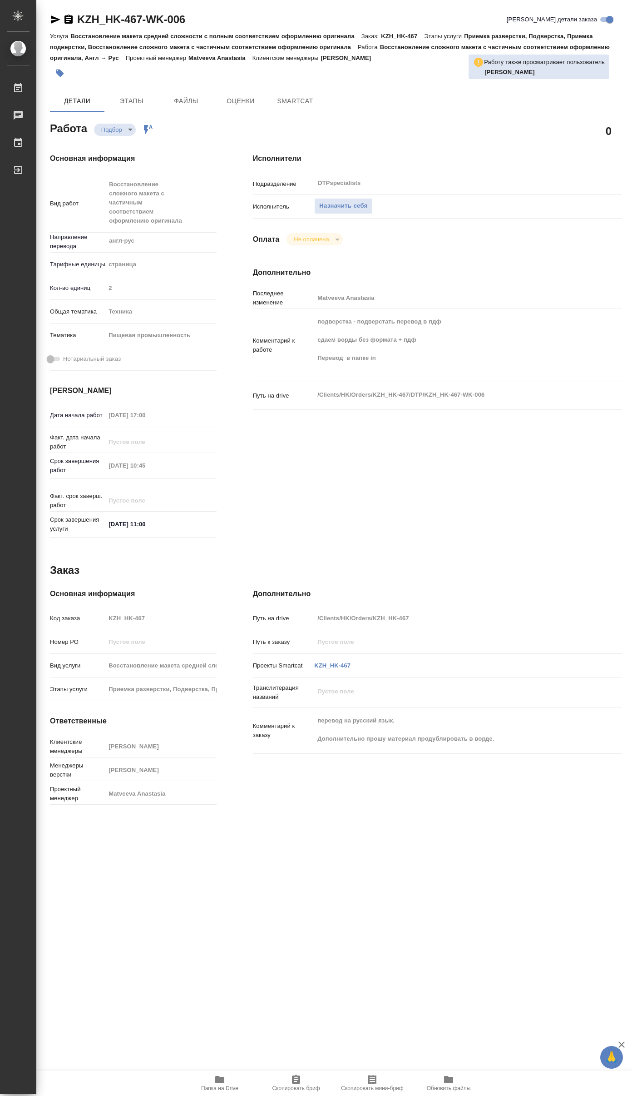
type textarea "x"
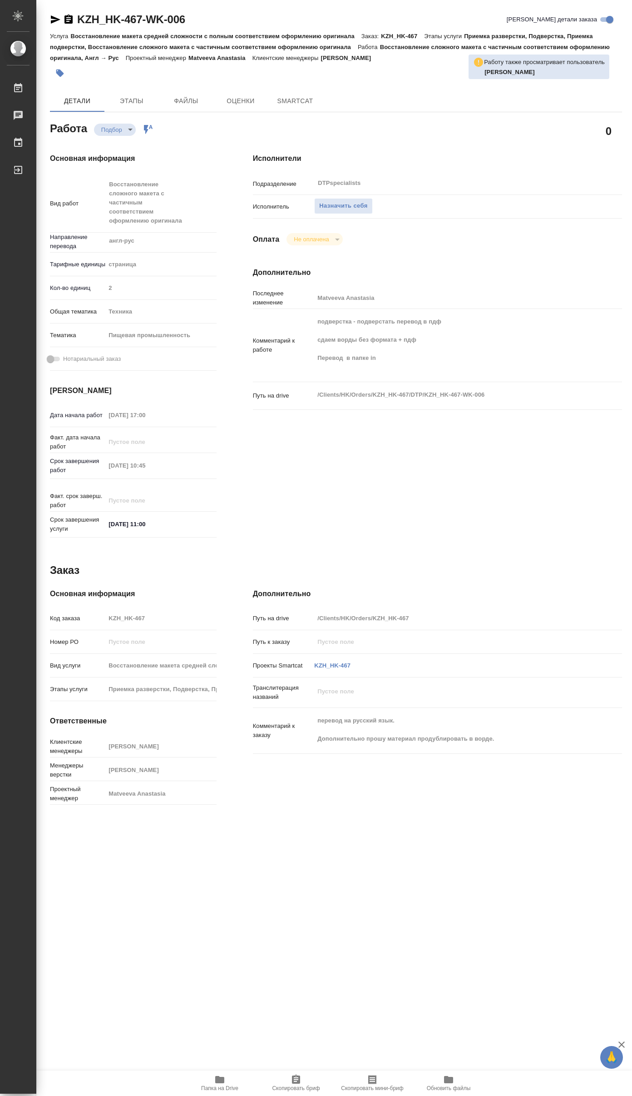
type textarea "x"
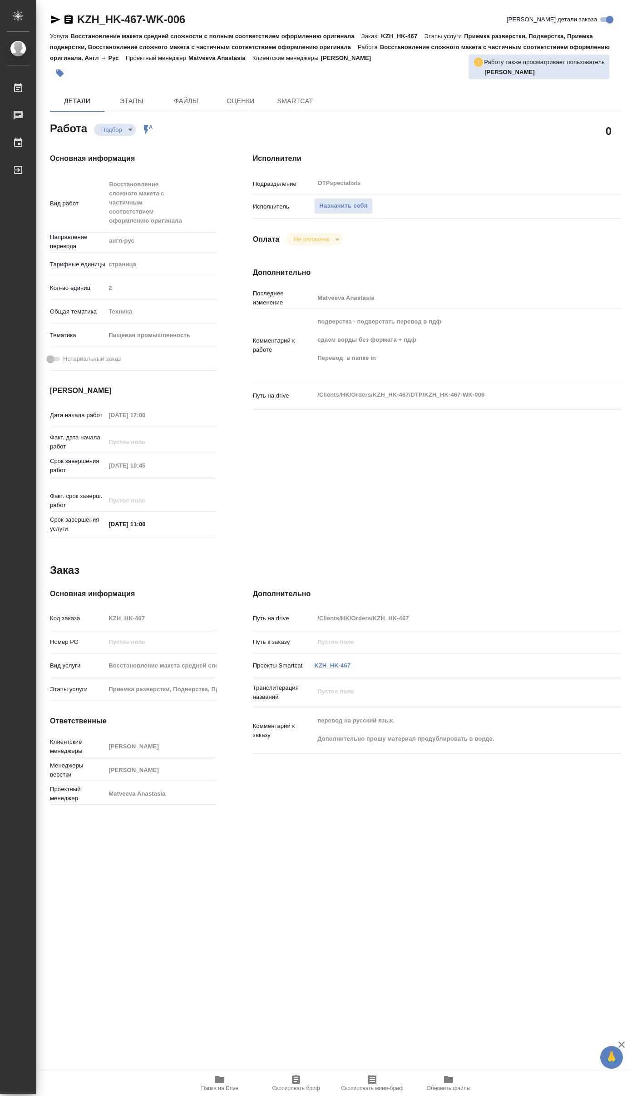
type textarea "x"
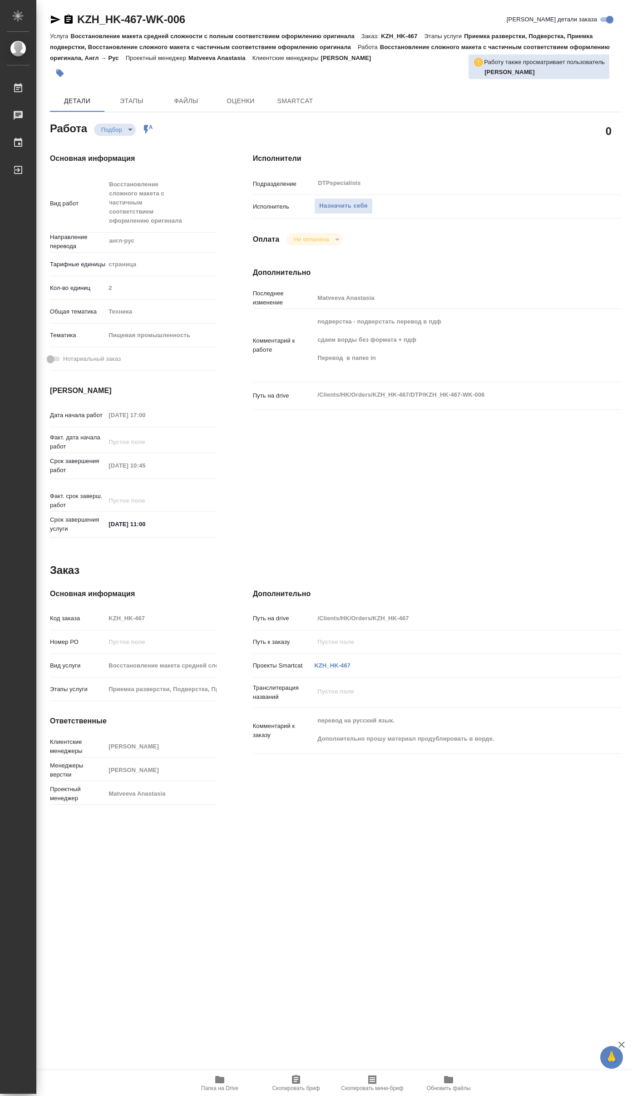
type textarea "x"
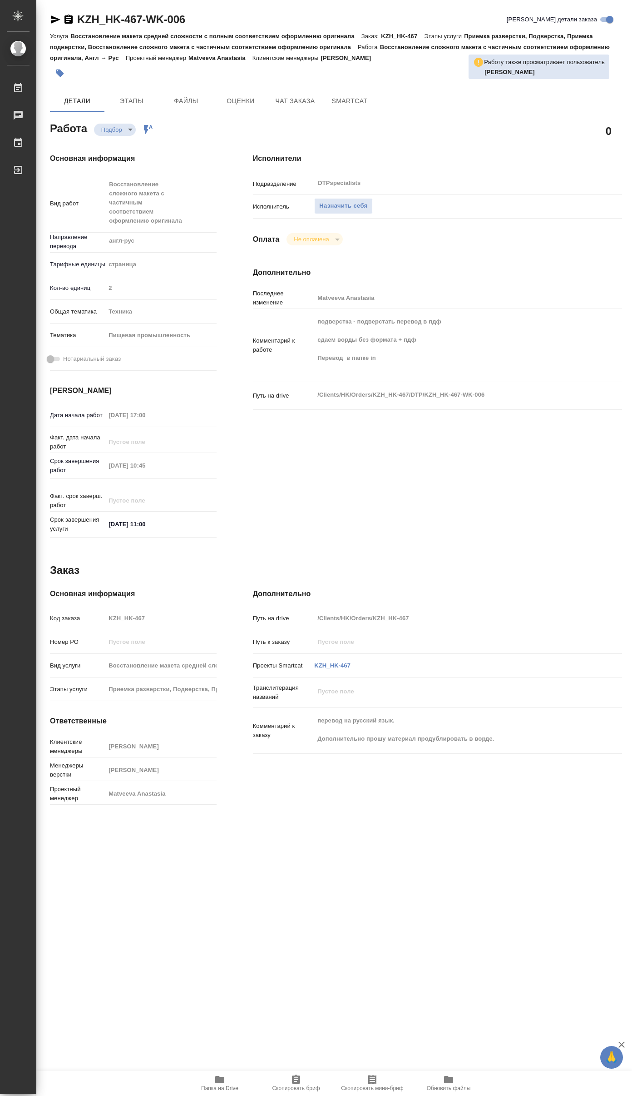
type textarea "x"
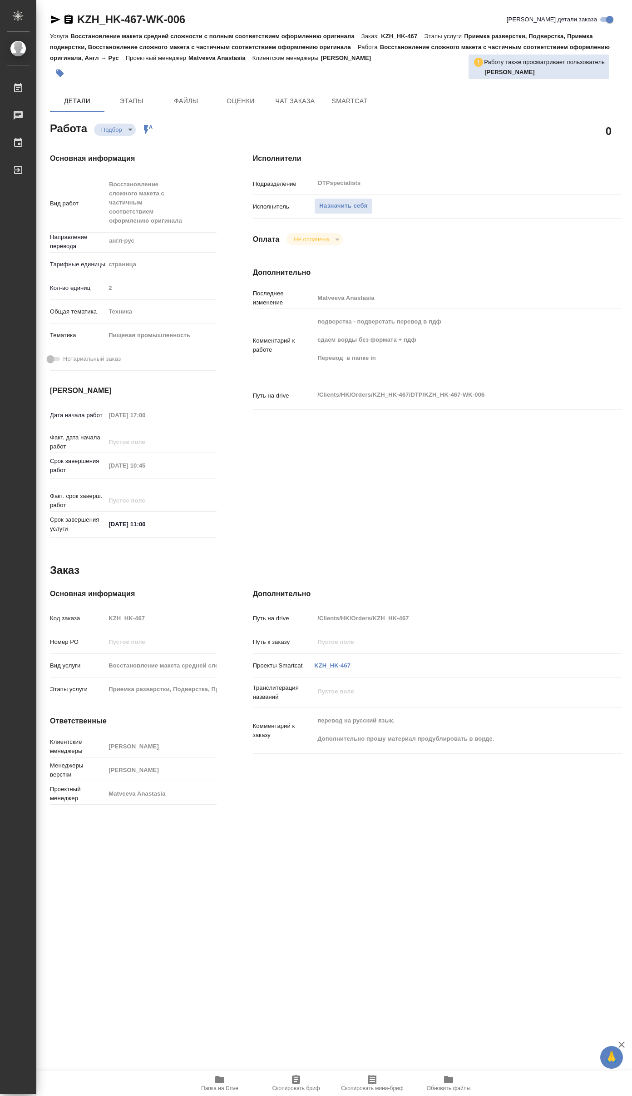
type textarea "x"
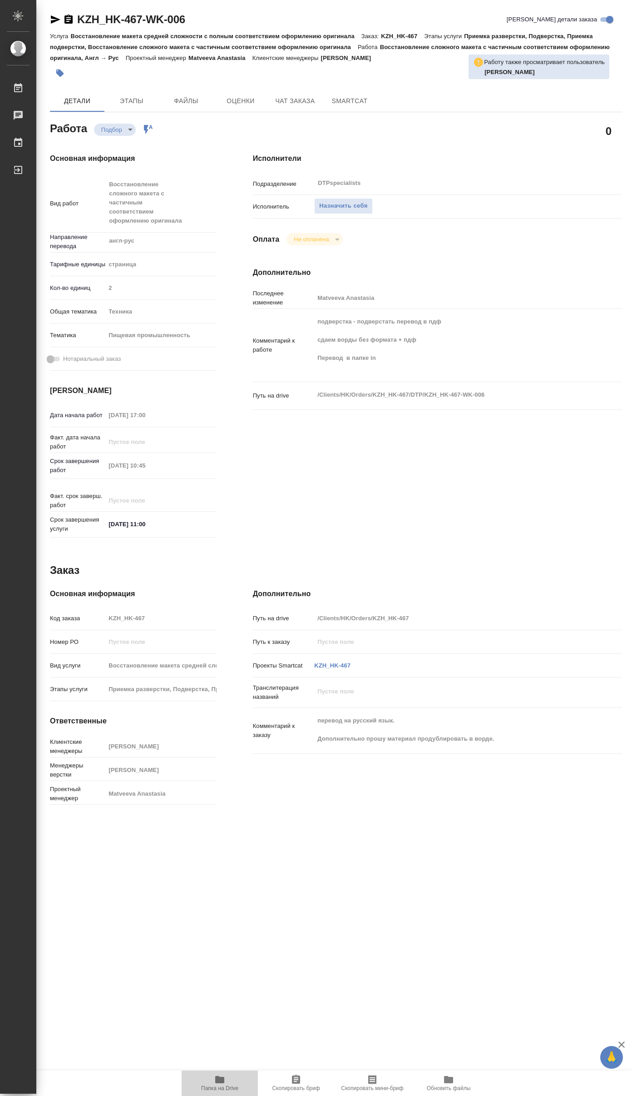
click at [221, 1081] on icon "button" at bounding box center [219, 1079] width 9 height 7
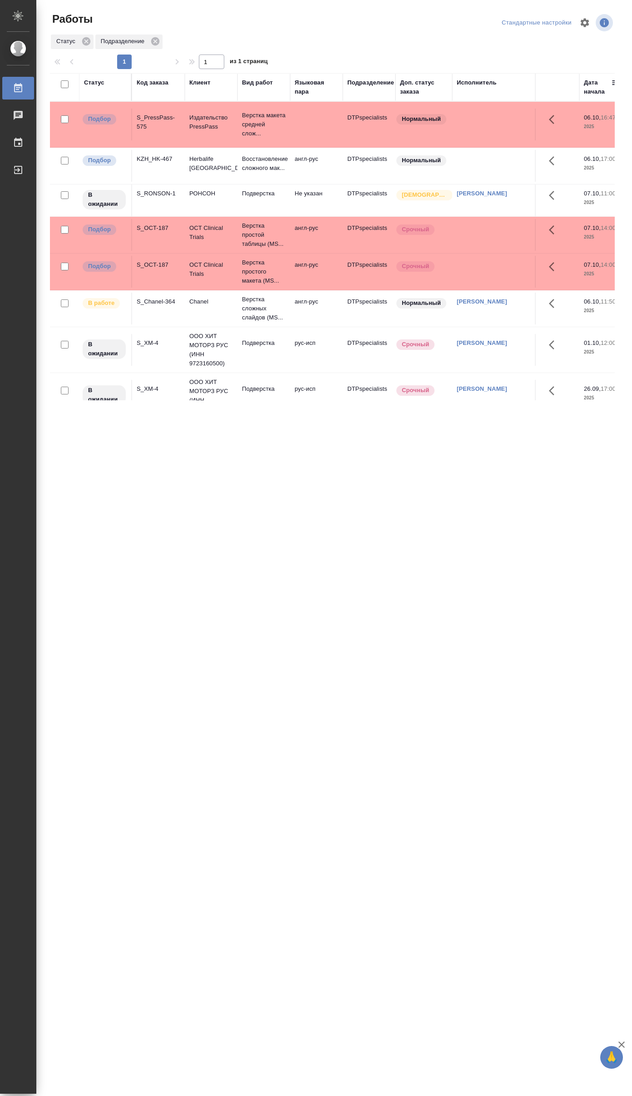
click at [466, 167] on td at bounding box center [515, 166] width 127 height 32
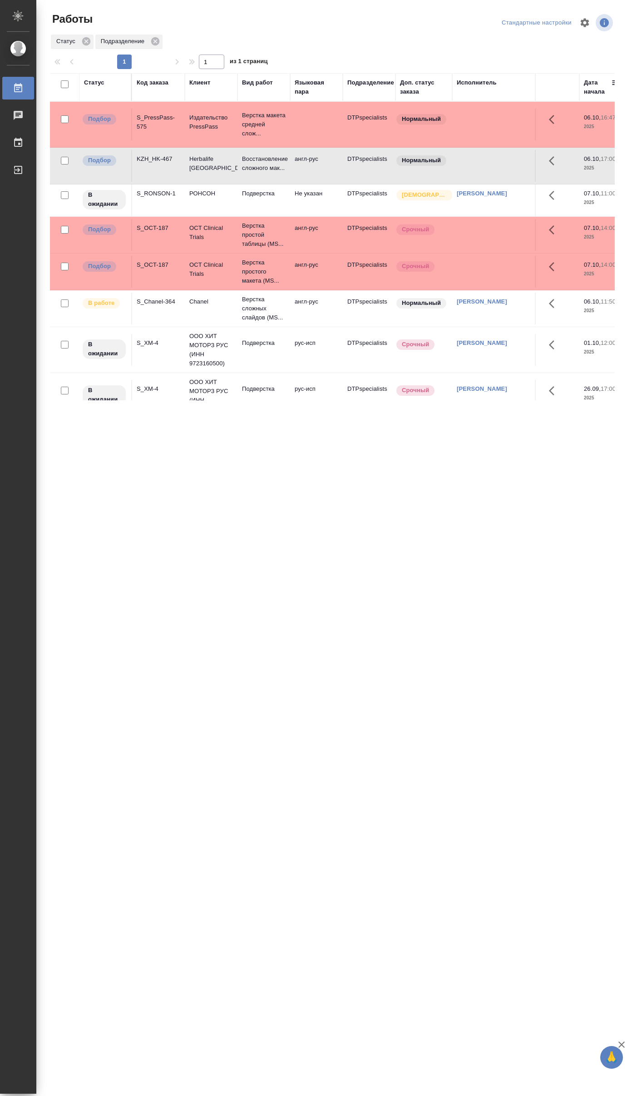
click at [466, 167] on td at bounding box center [515, 166] width 127 height 32
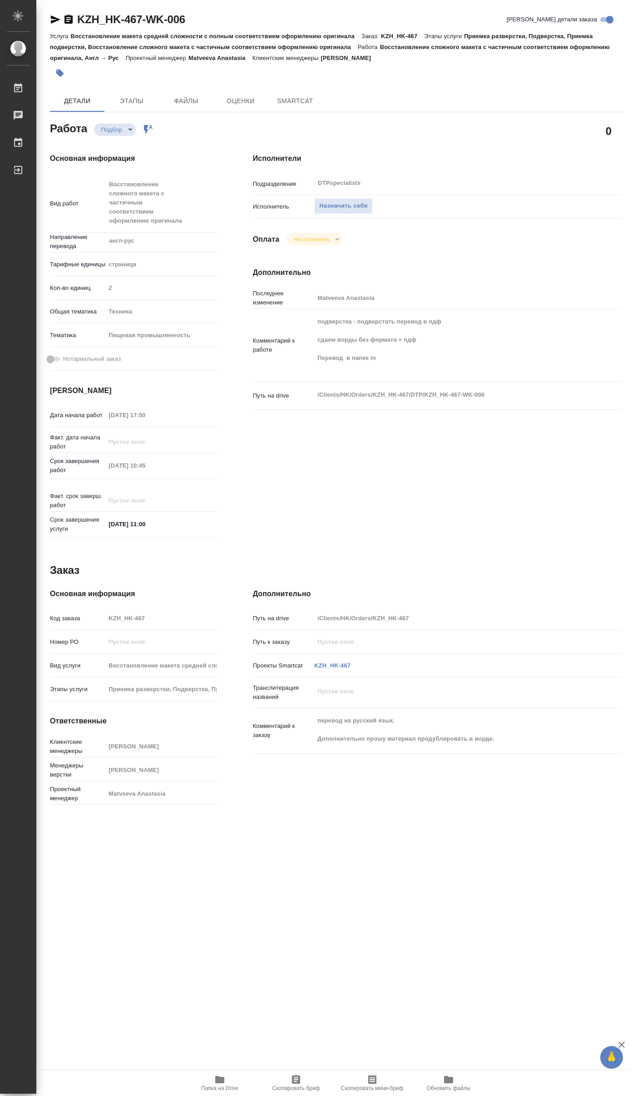
type textarea "x"
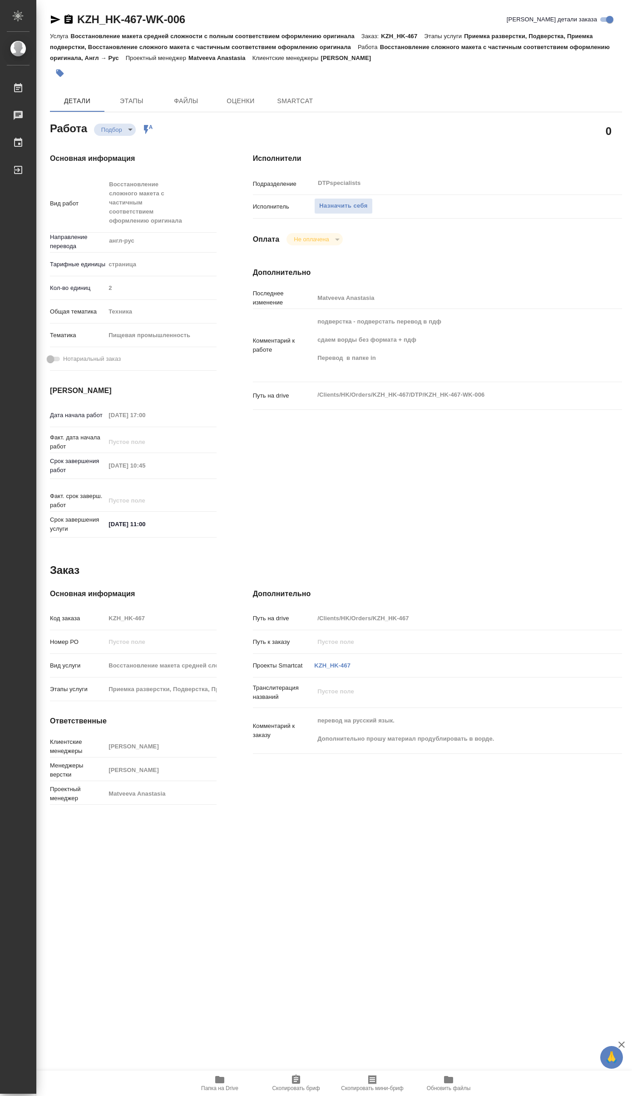
type textarea "x"
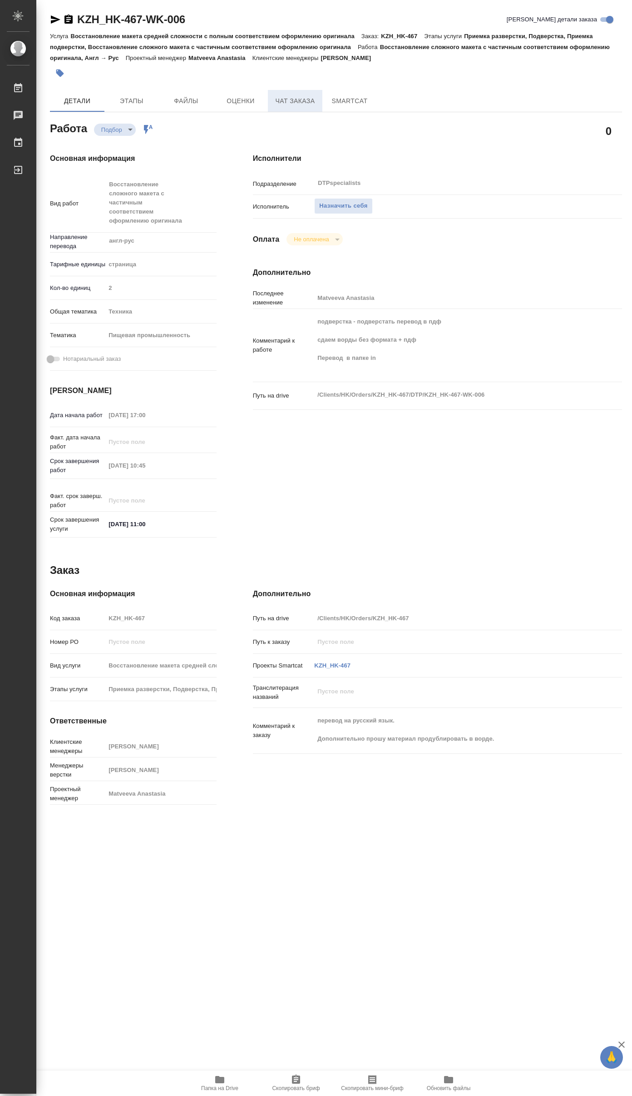
click at [290, 102] on span "Чат заказа" at bounding box center [295, 100] width 44 height 11
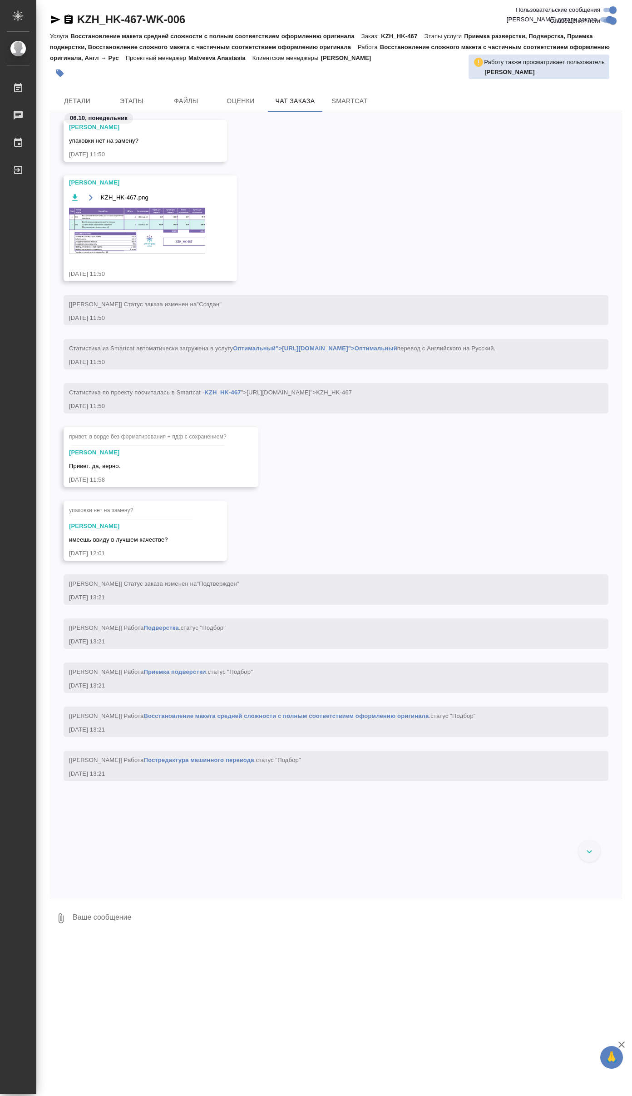
scroll to position [354, 0]
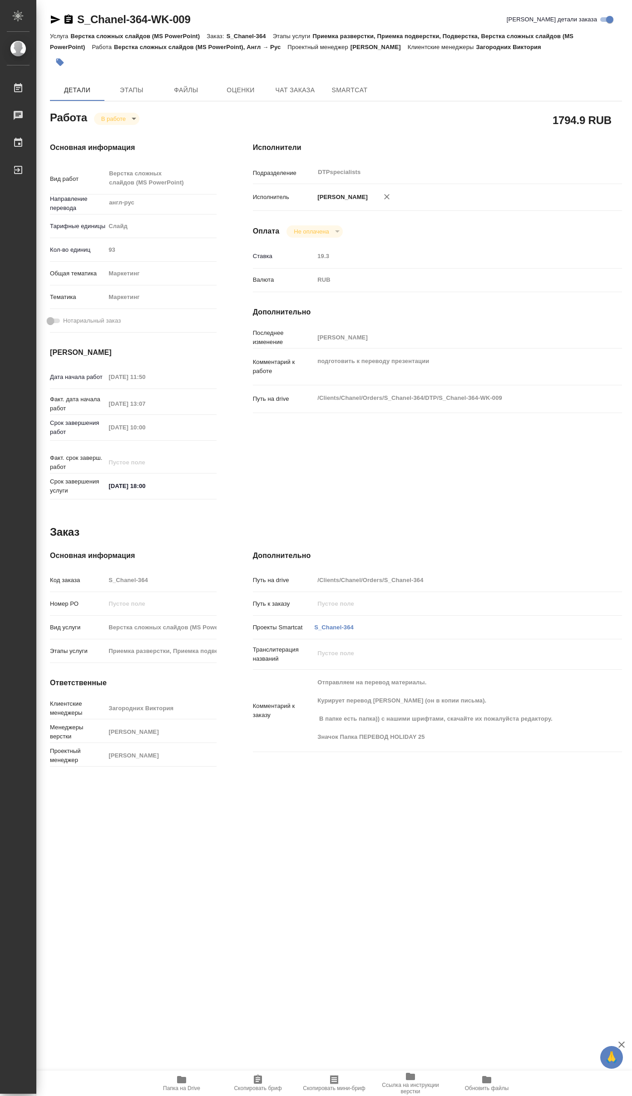
click at [55, 22] on icon "button" at bounding box center [55, 19] width 11 height 11
click at [179, 1086] on span "Папка на Drive" at bounding box center [181, 1088] width 37 height 6
click at [118, 118] on body "🙏 .cls-1 fill:#fff; AWATERA Yakovlev Sergey Работы 0 Чаты График Выйти S_Chanel…" at bounding box center [316, 548] width 632 height 1096
click at [116, 131] on button "Выполнен" at bounding box center [118, 134] width 33 height 10
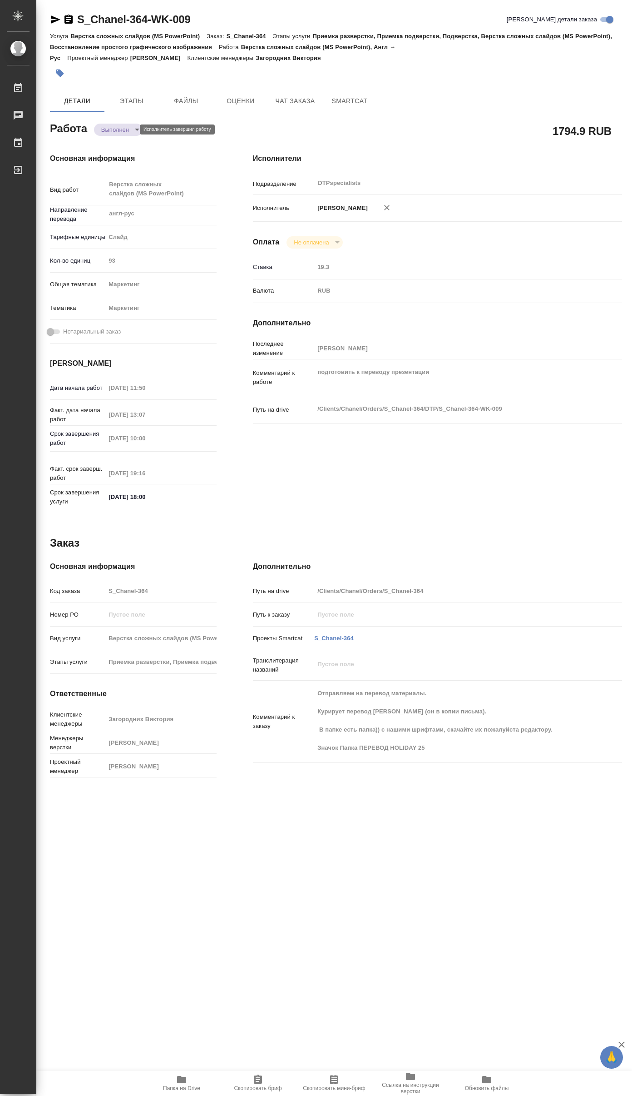
type textarea "x"
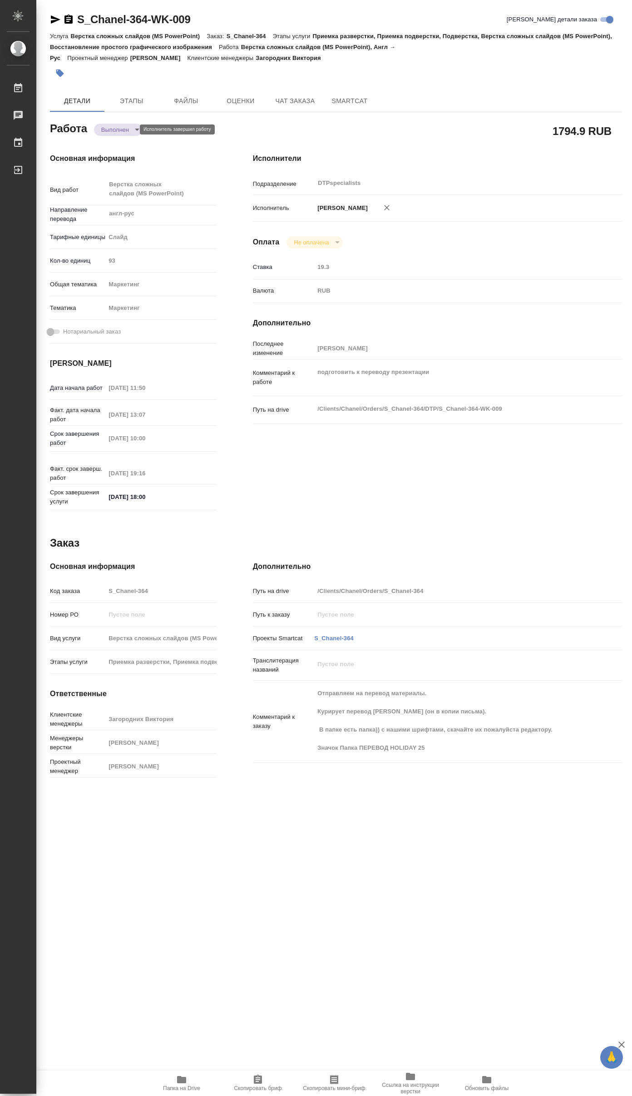
type textarea "x"
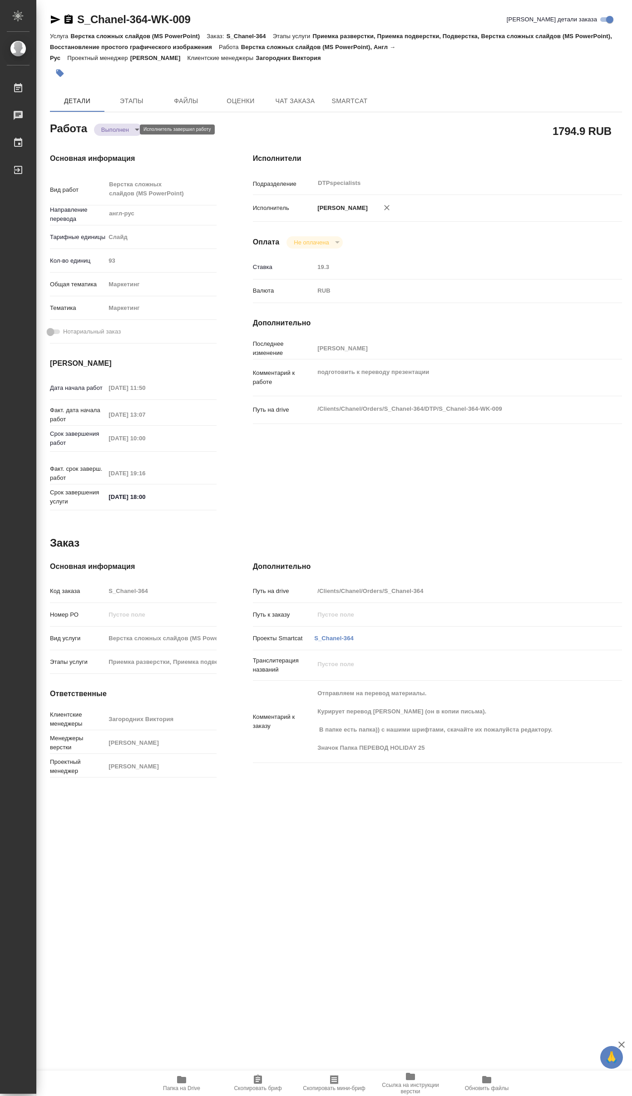
type textarea "x"
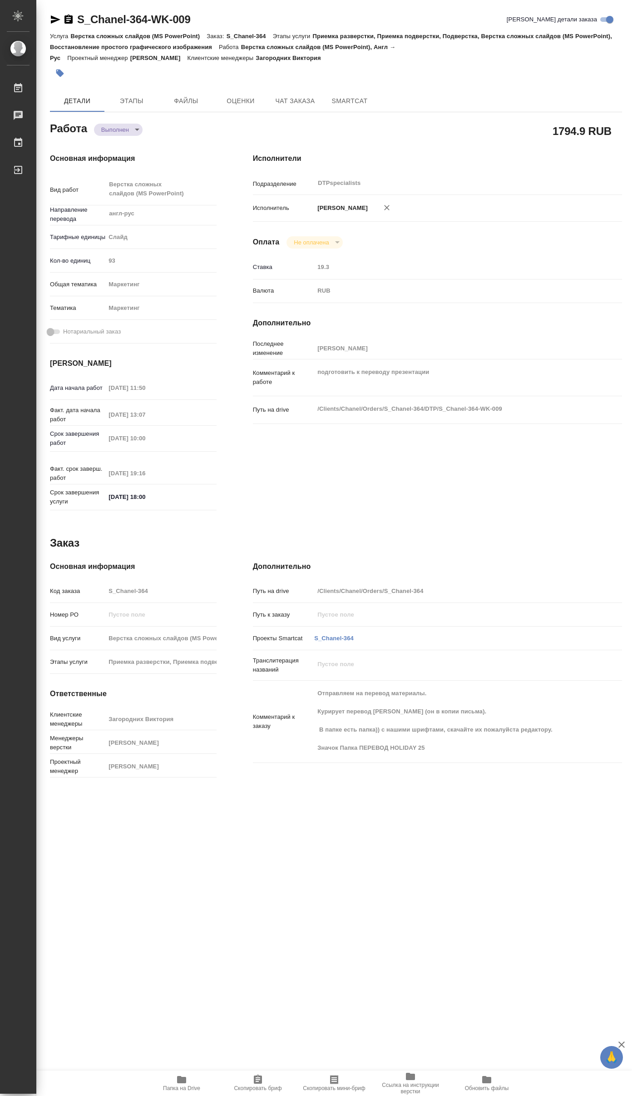
type textarea "x"
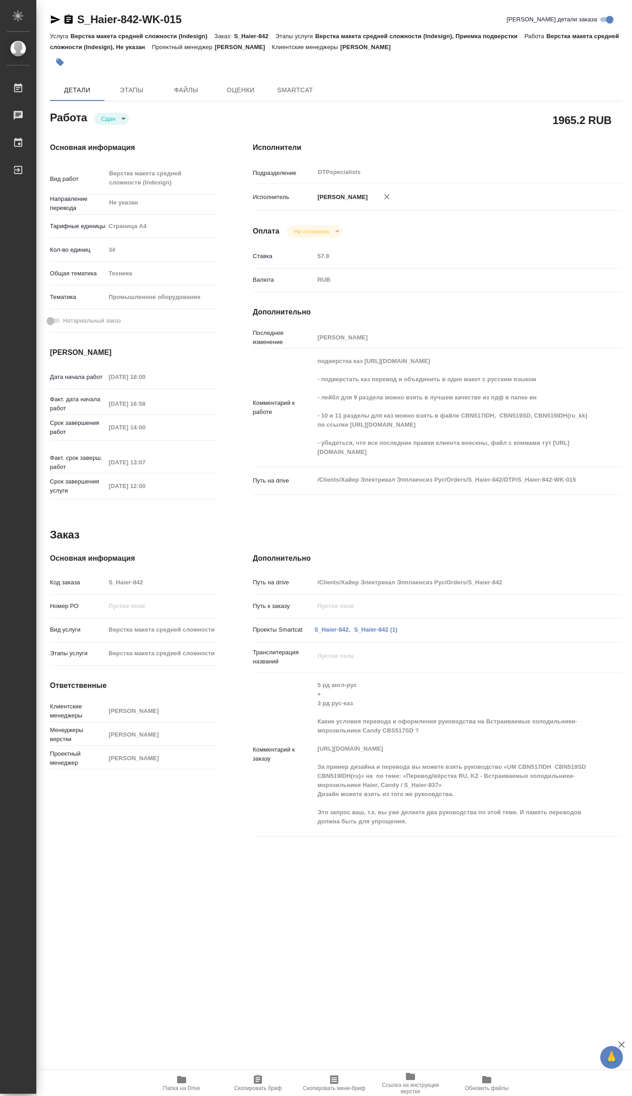
type textarea "x"
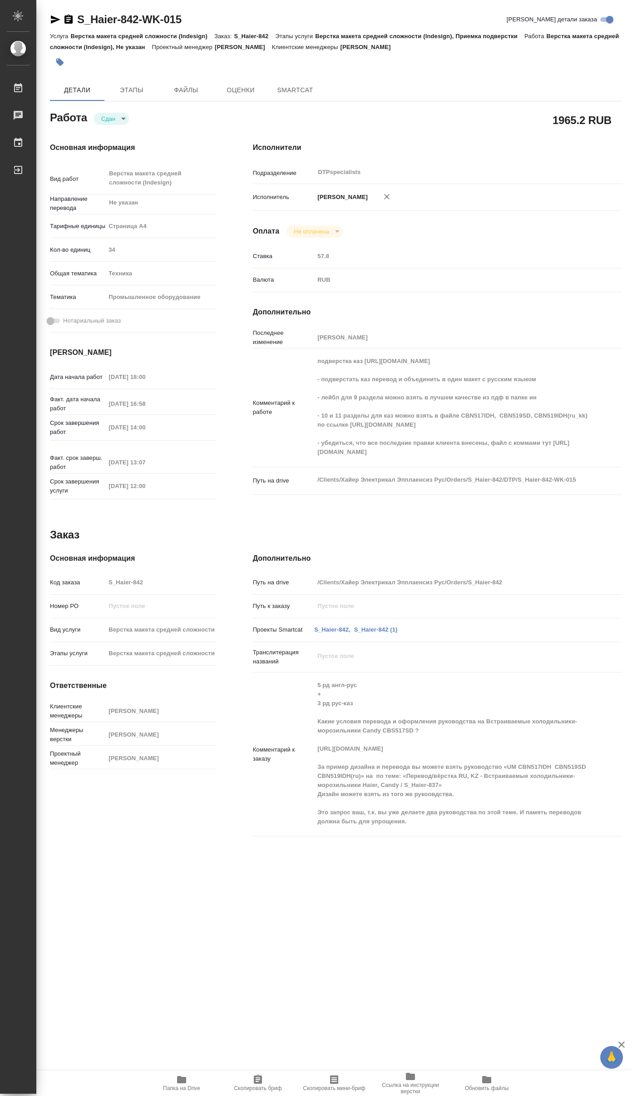
type textarea "x"
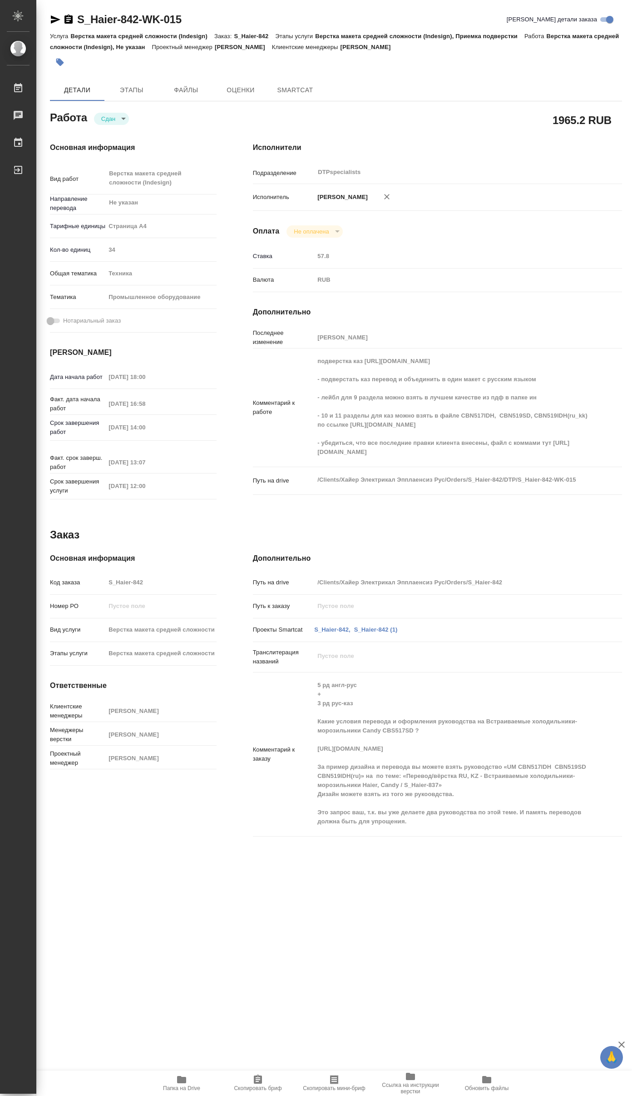
type textarea "x"
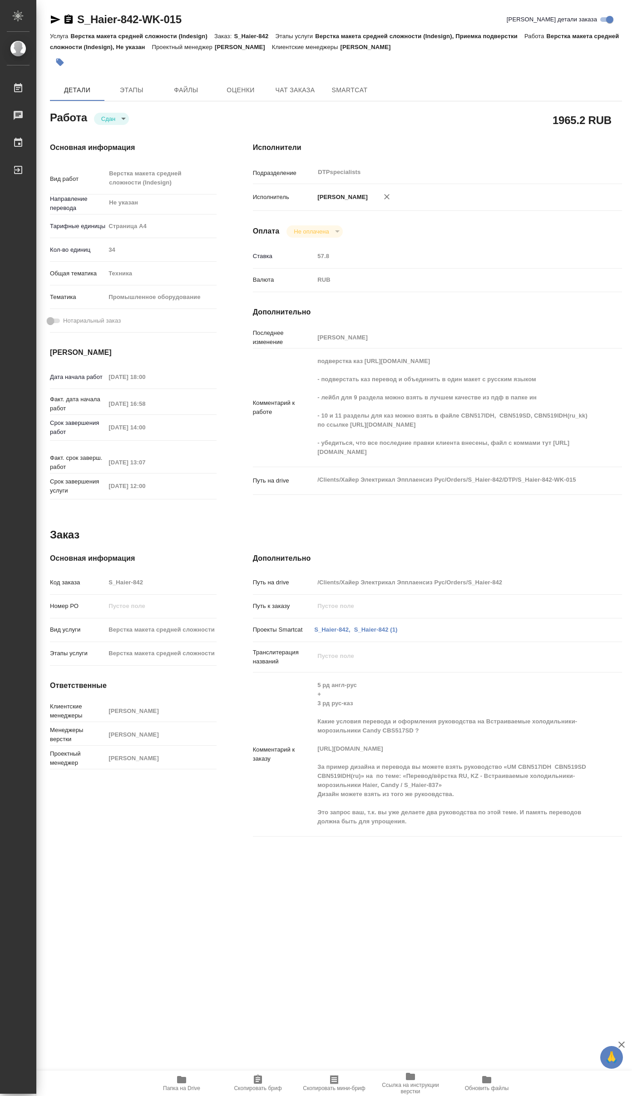
click at [180, 1078] on icon "button" at bounding box center [181, 1079] width 9 height 7
type textarea "x"
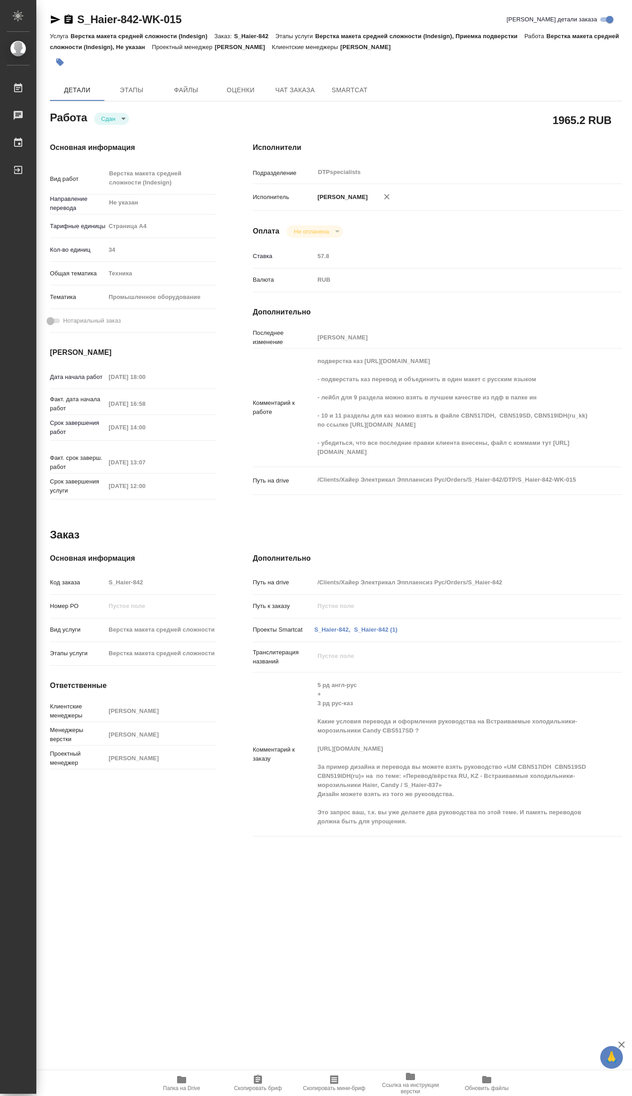
type textarea "x"
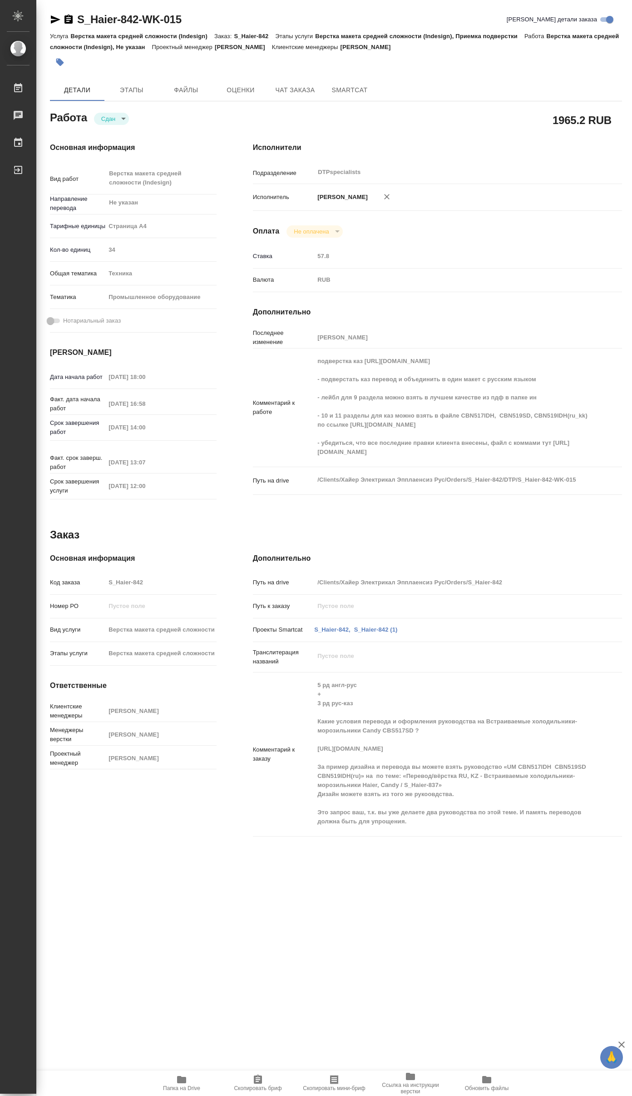
type textarea "x"
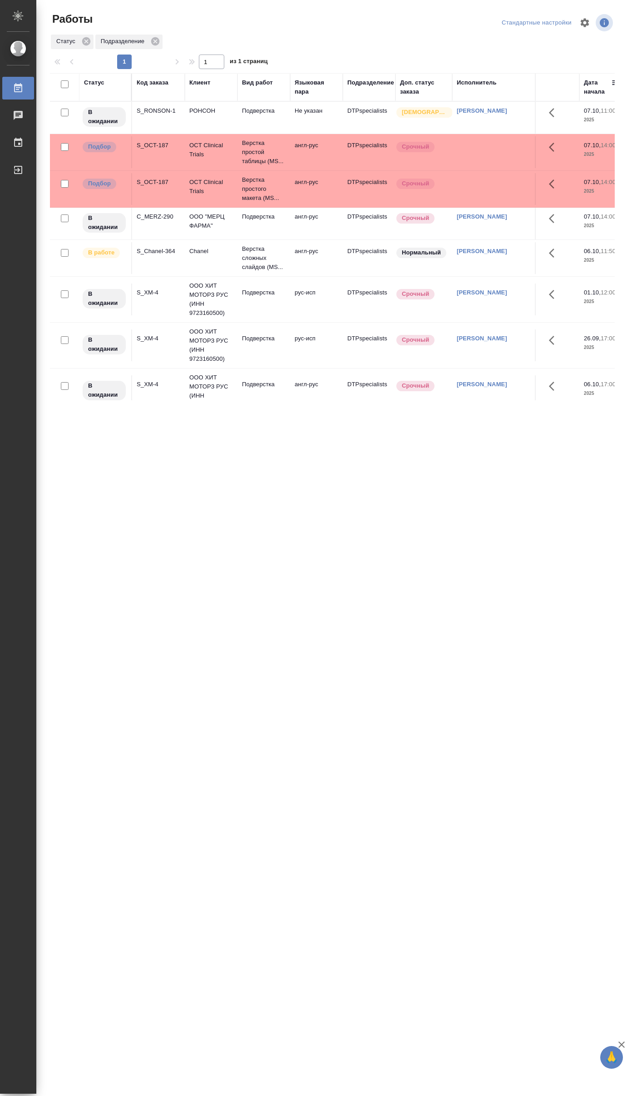
click at [187, 256] on td "Chanel" at bounding box center [211, 258] width 53 height 32
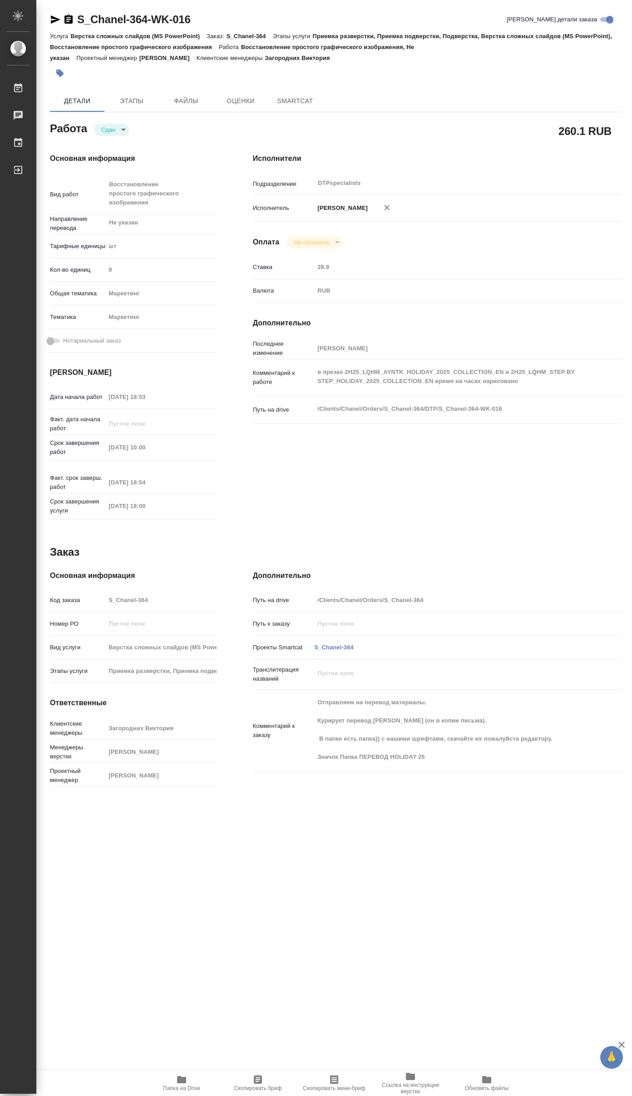
type textarea "x"
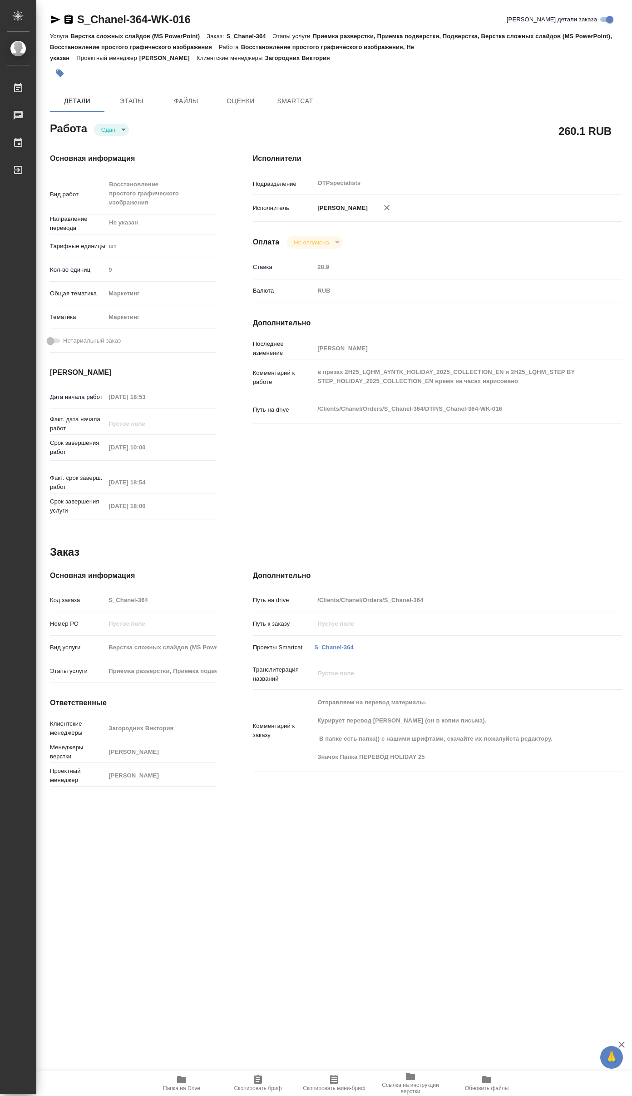
type textarea "x"
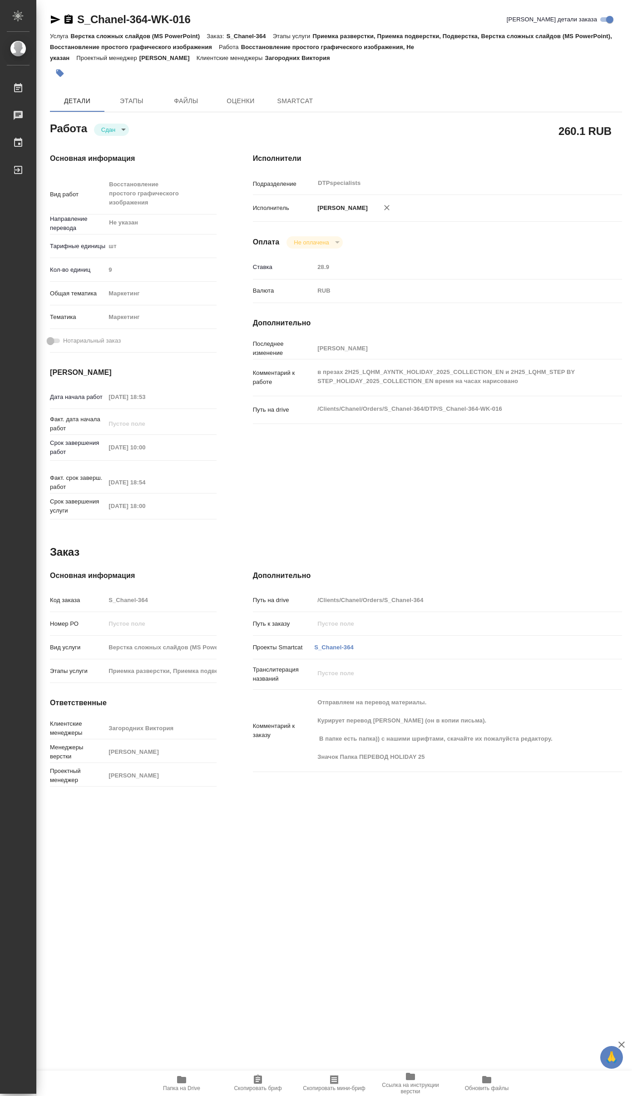
type textarea "x"
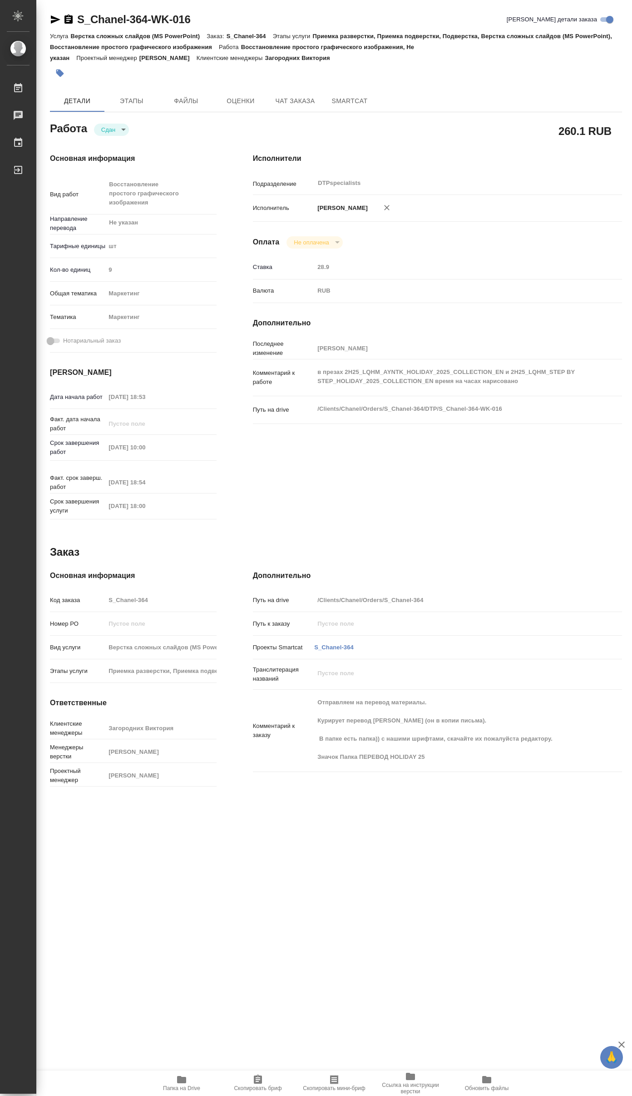
type textarea "x"
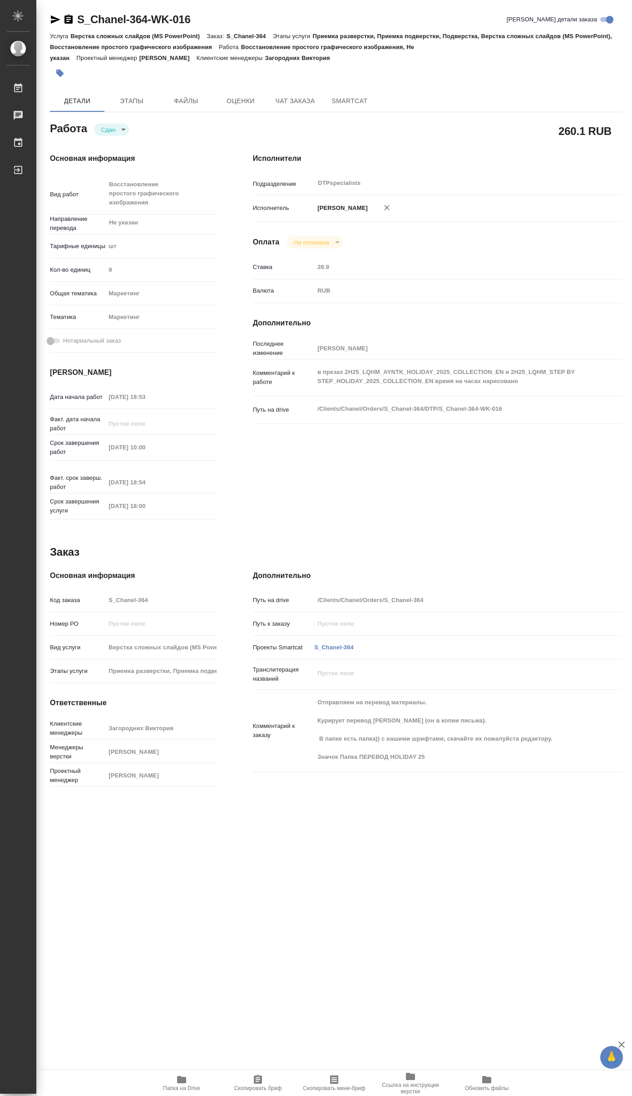
type textarea "x"
